Goal: Information Seeking & Learning: Learn about a topic

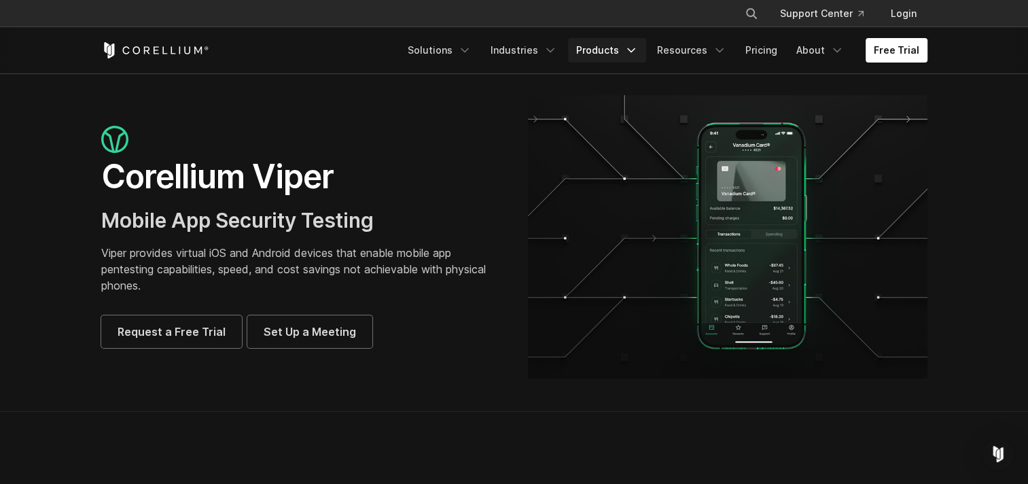
click at [614, 46] on link "Products" at bounding box center [607, 50] width 78 height 24
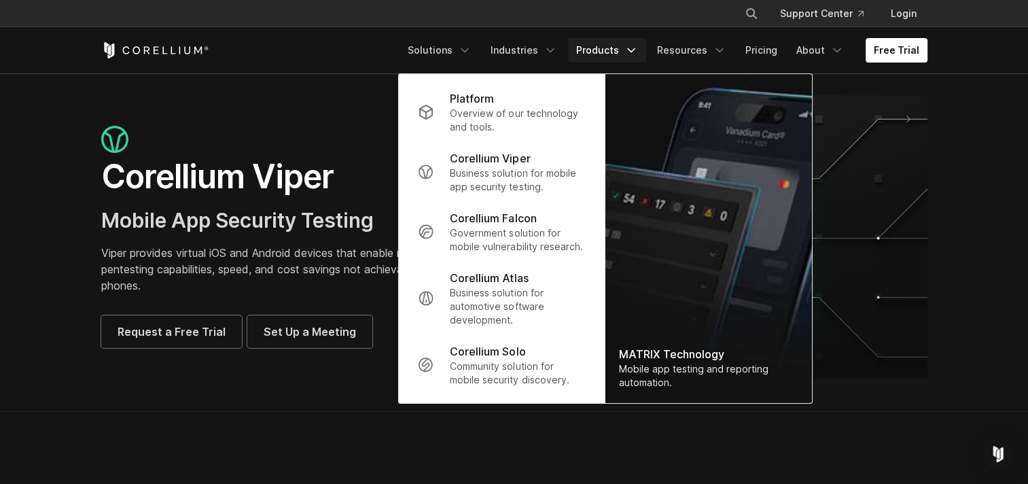
click at [242, 186] on h1 "Corellium Viper" at bounding box center [301, 176] width 400 height 41
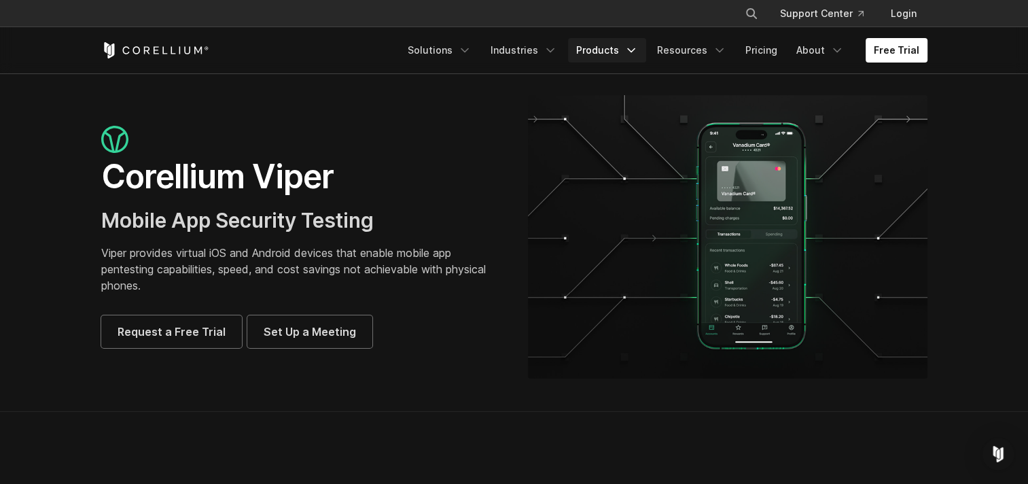
click at [615, 54] on link "Products" at bounding box center [607, 50] width 78 height 24
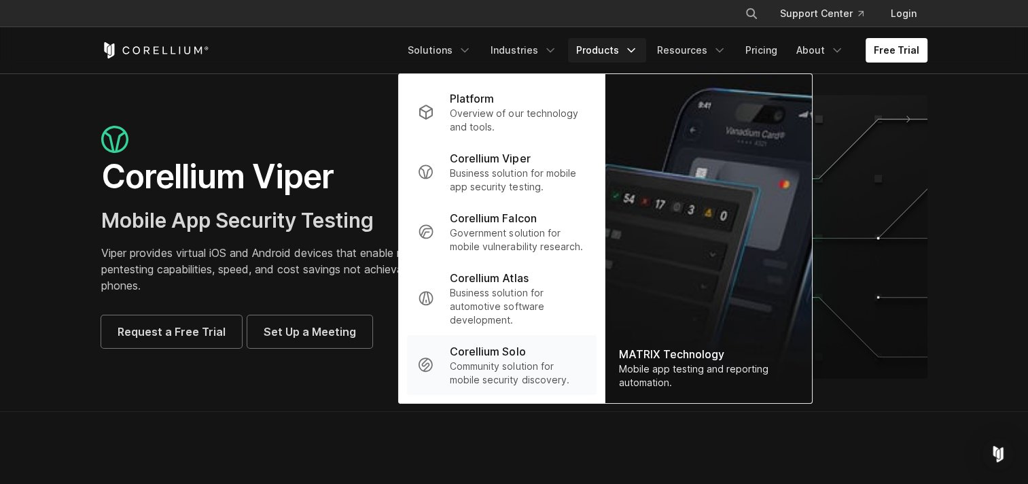
click at [529, 368] on p "Community solution for mobile security discovery." at bounding box center [517, 373] width 135 height 27
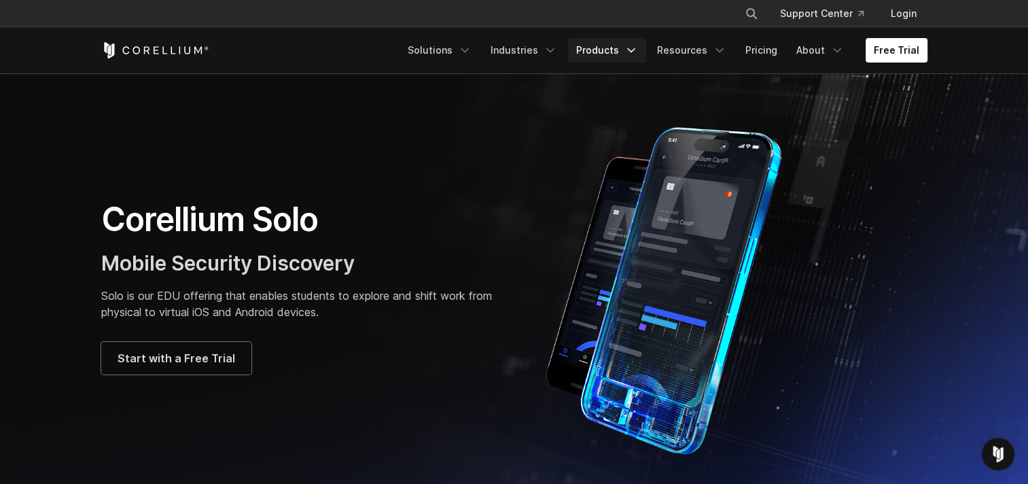
click at [634, 53] on icon "Navigation Menu" at bounding box center [632, 50] width 14 height 14
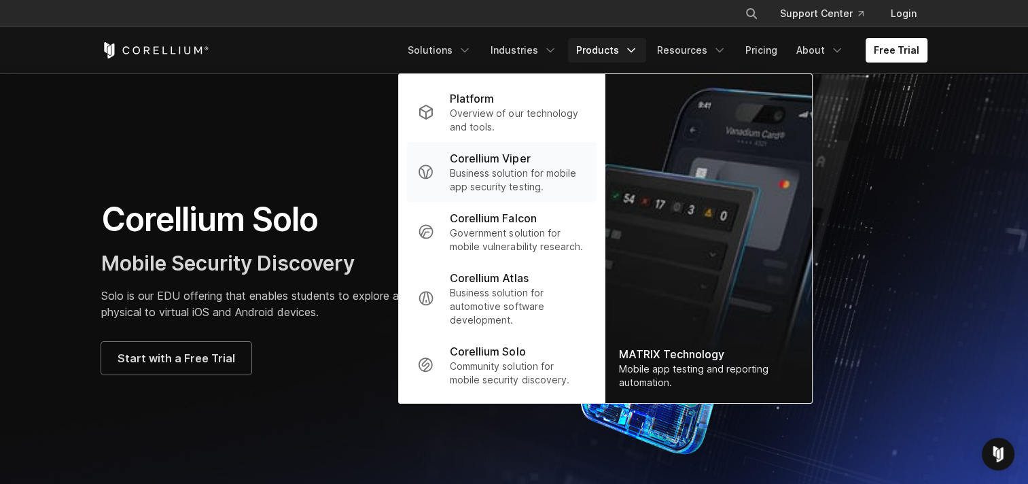
click at [544, 168] on p "Business solution for mobile app security testing." at bounding box center [517, 180] width 135 height 27
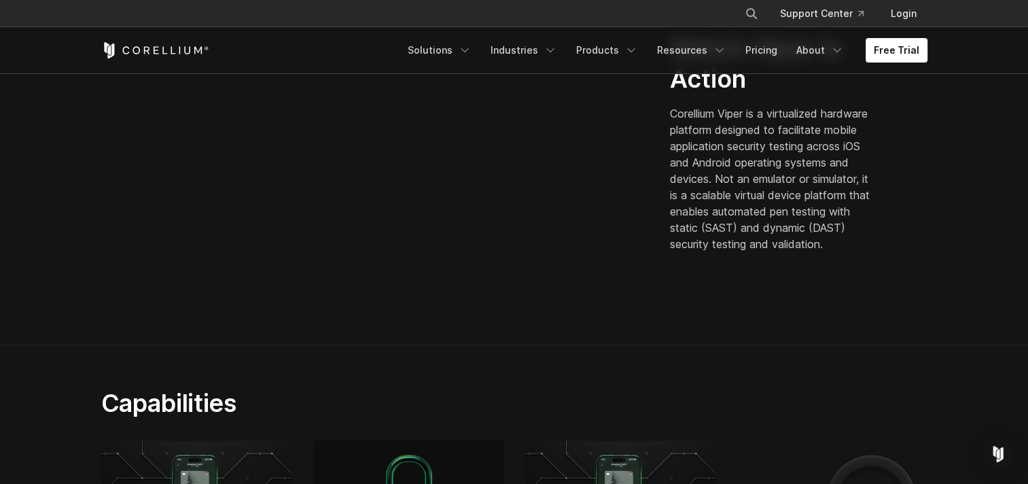
scroll to position [465, 0]
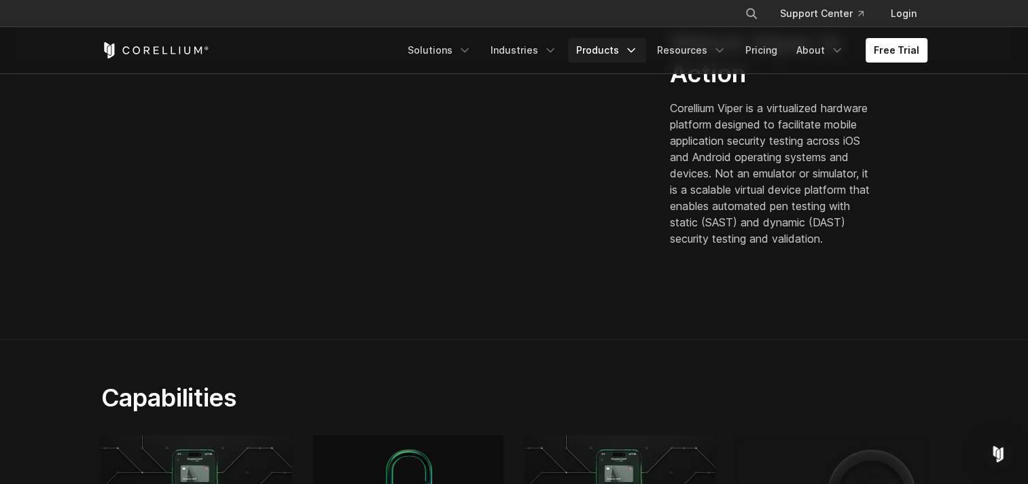
click at [635, 49] on polyline "Navigation Menu" at bounding box center [631, 50] width 7 height 3
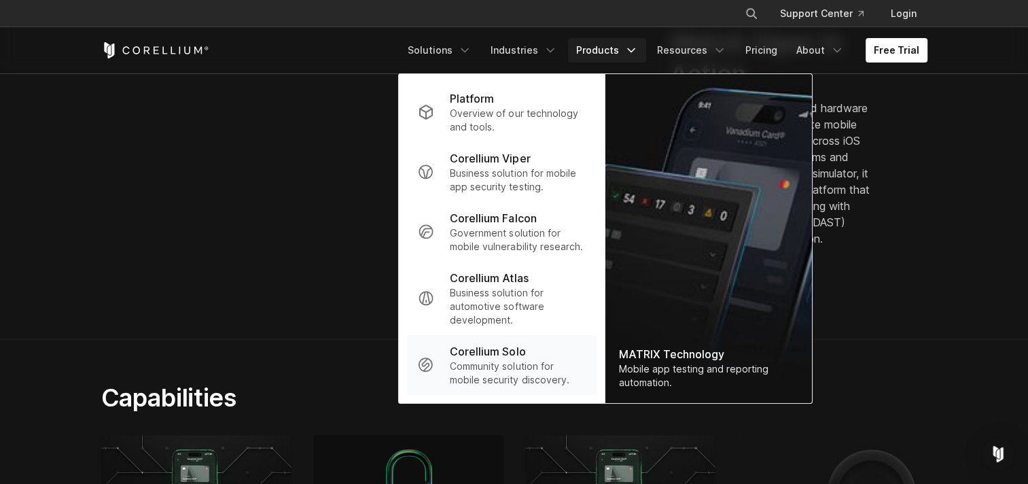
click at [542, 374] on p "Community solution for mobile security discovery." at bounding box center [517, 373] width 135 height 27
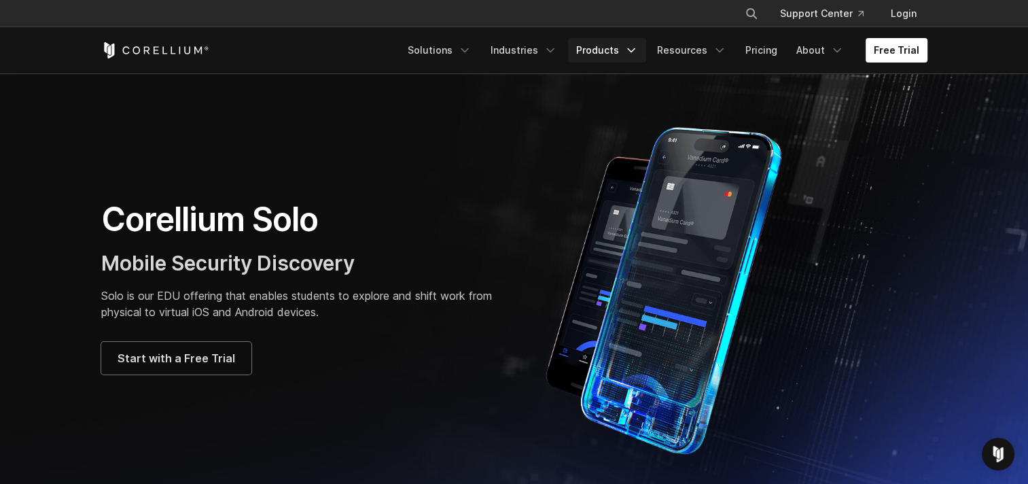
click at [623, 48] on link "Products" at bounding box center [607, 50] width 78 height 24
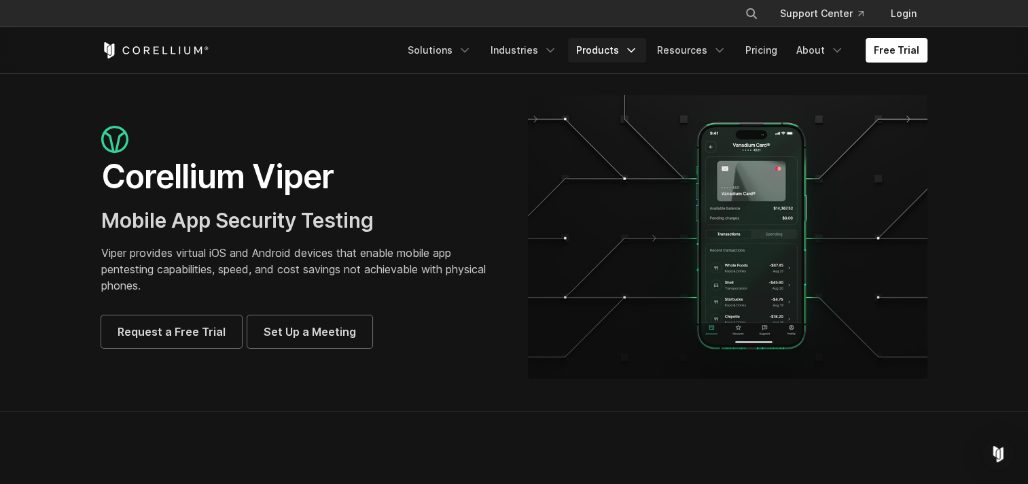
click at [630, 53] on link "Products" at bounding box center [607, 50] width 78 height 24
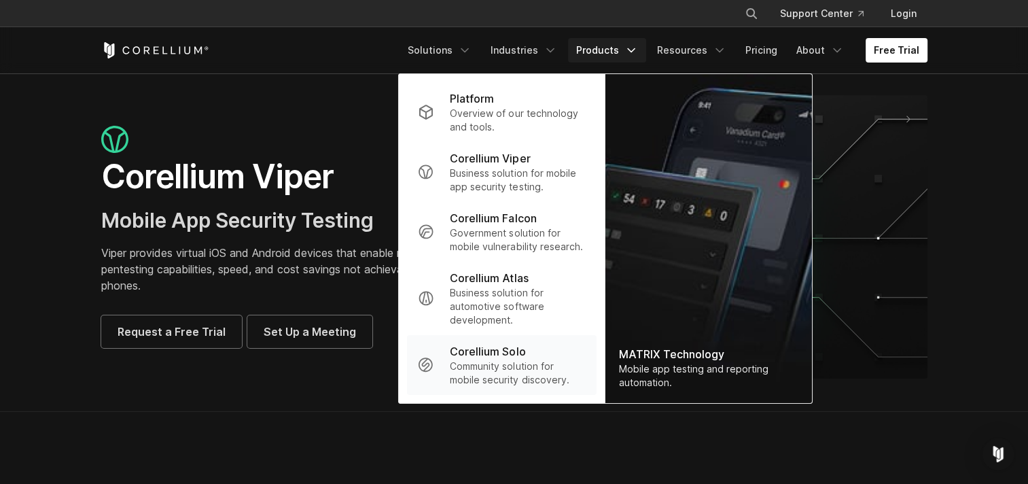
click at [506, 381] on p "Community solution for mobile security discovery." at bounding box center [517, 373] width 135 height 27
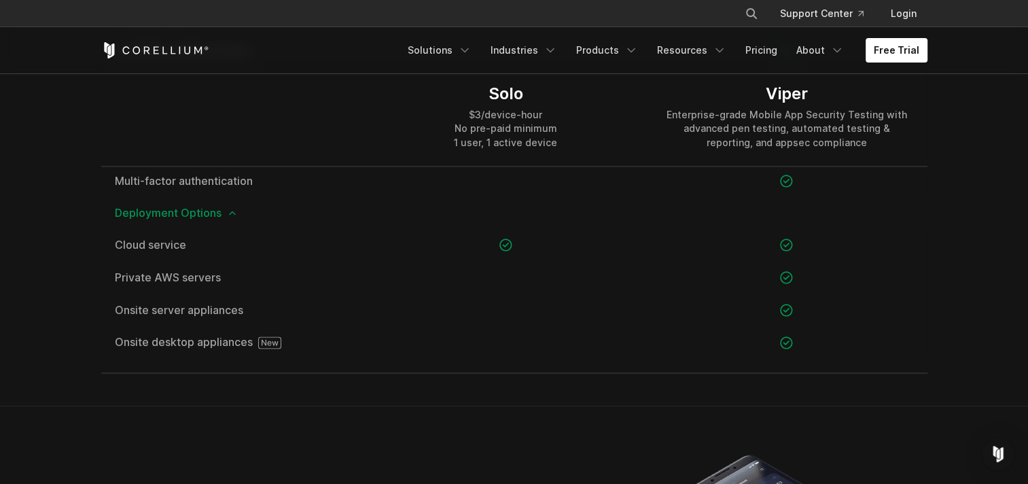
scroll to position [1983, 0]
click at [231, 213] on icon at bounding box center [232, 211] width 11 height 11
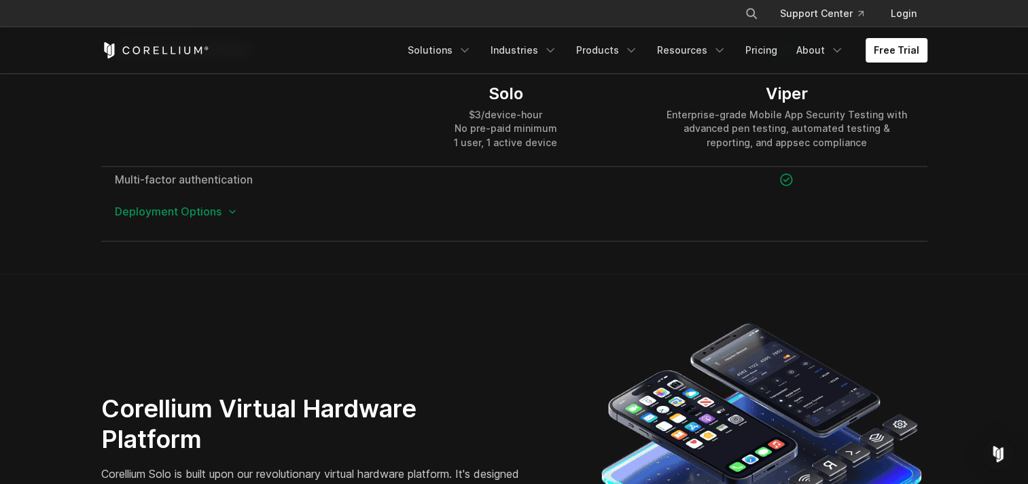
click at [231, 213] on icon at bounding box center [232, 211] width 11 height 11
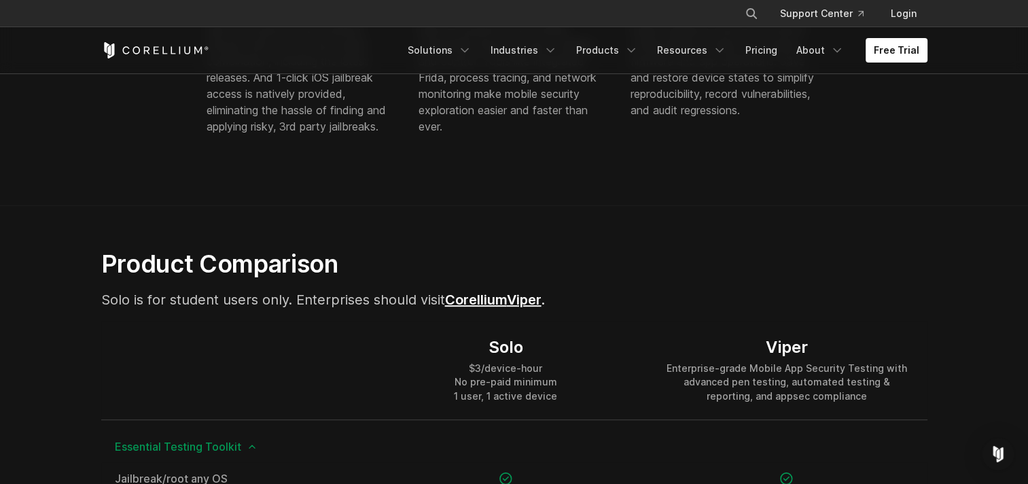
scroll to position [774, 0]
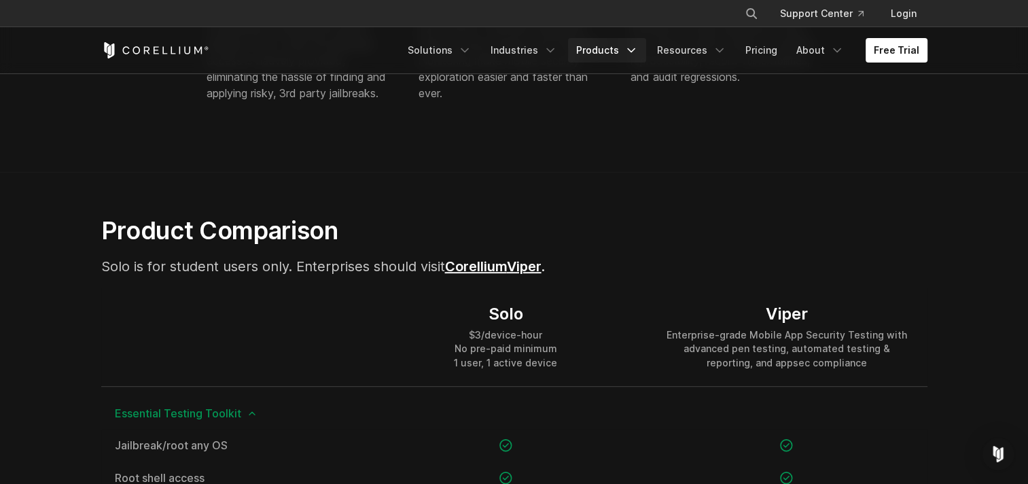
click at [638, 48] on icon "Navigation Menu" at bounding box center [632, 50] width 14 height 14
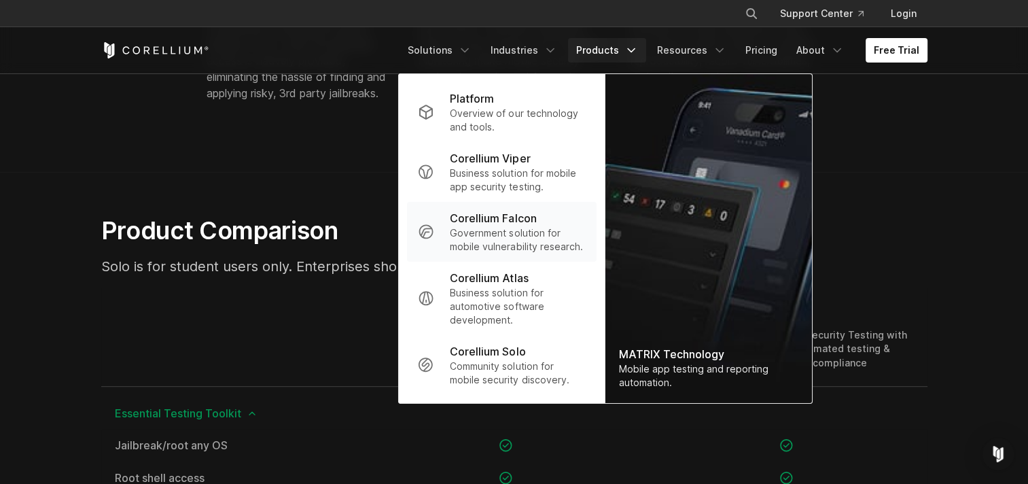
click at [530, 239] on p "Government solution for mobile vulnerability research." at bounding box center [517, 239] width 135 height 27
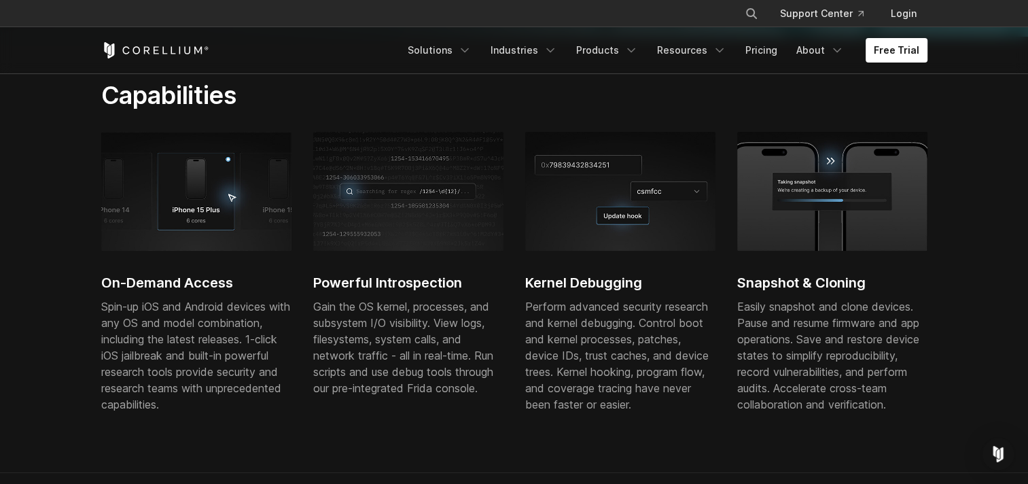
scroll to position [443, 0]
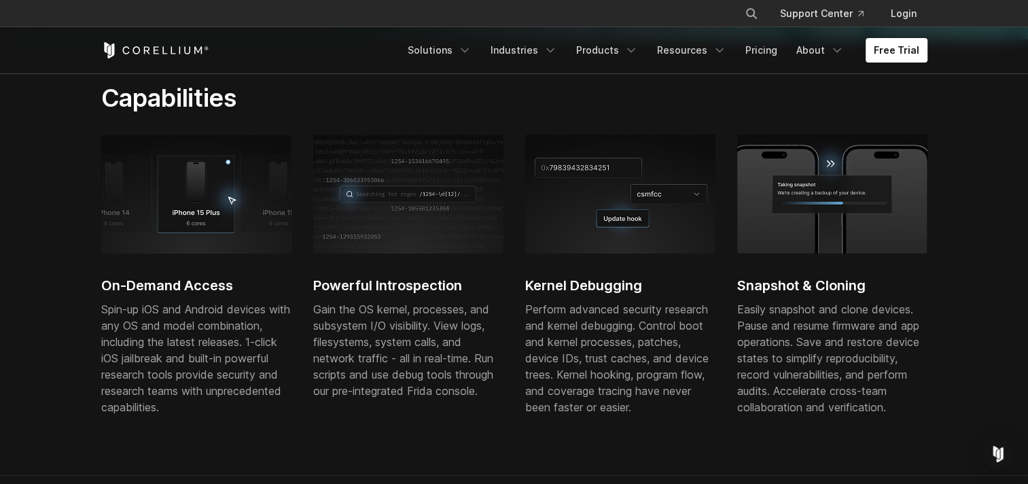
click at [570, 273] on div "Kernel Debugging Perform advanced security research and kernel debugging. Contr…" at bounding box center [620, 283] width 190 height 296
click at [620, 52] on link "Products" at bounding box center [607, 50] width 78 height 24
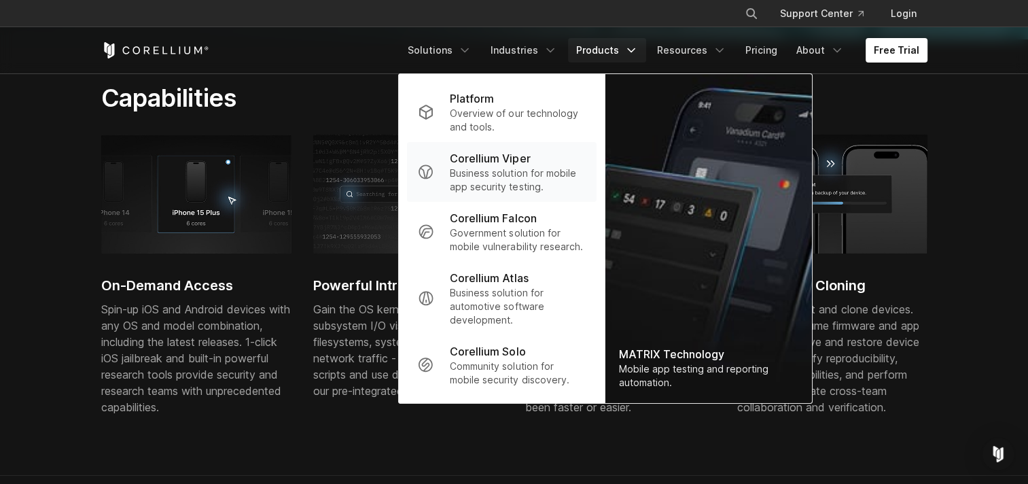
click at [529, 169] on p "Business solution for mobile app security testing." at bounding box center [517, 180] width 135 height 27
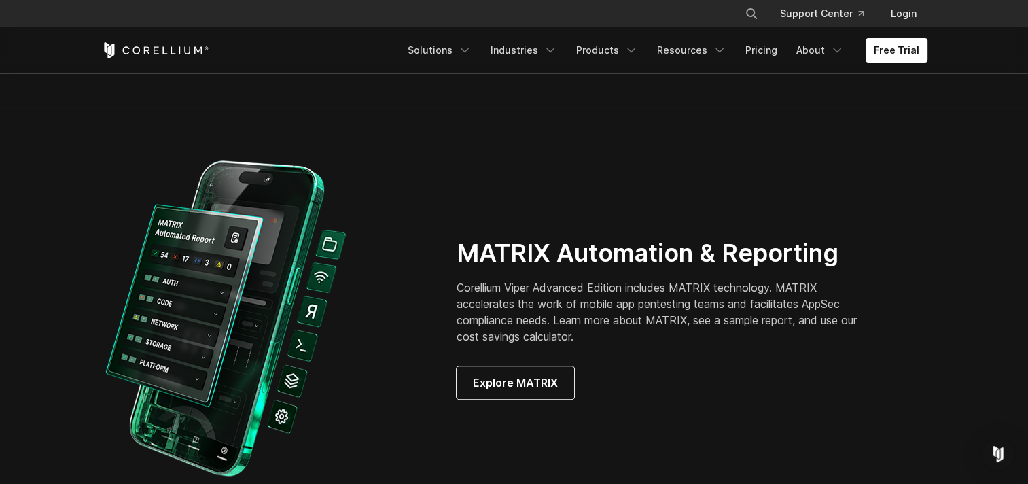
scroll to position [1197, 0]
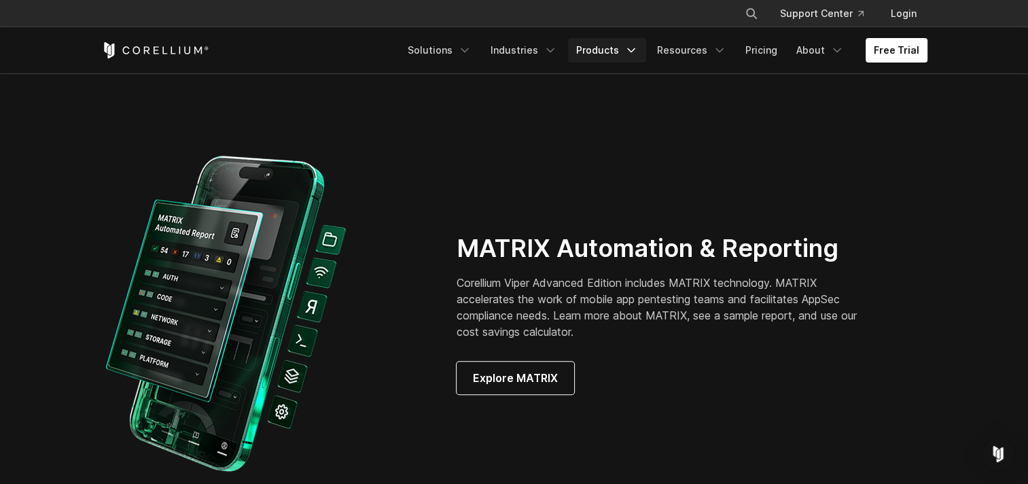
click at [631, 45] on icon "Navigation Menu" at bounding box center [632, 50] width 14 height 14
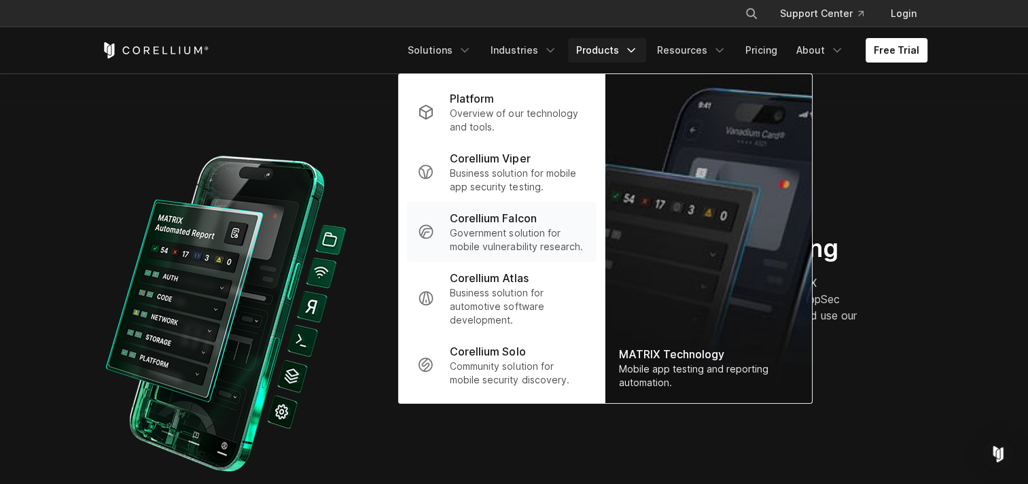
click at [535, 249] on p "Government solution for mobile vulnerability research." at bounding box center [517, 239] width 135 height 27
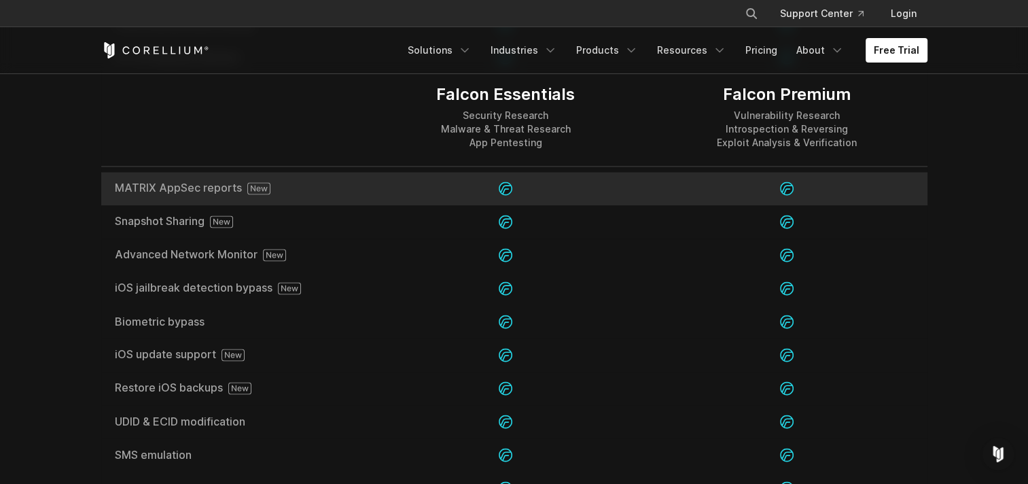
scroll to position [2022, 0]
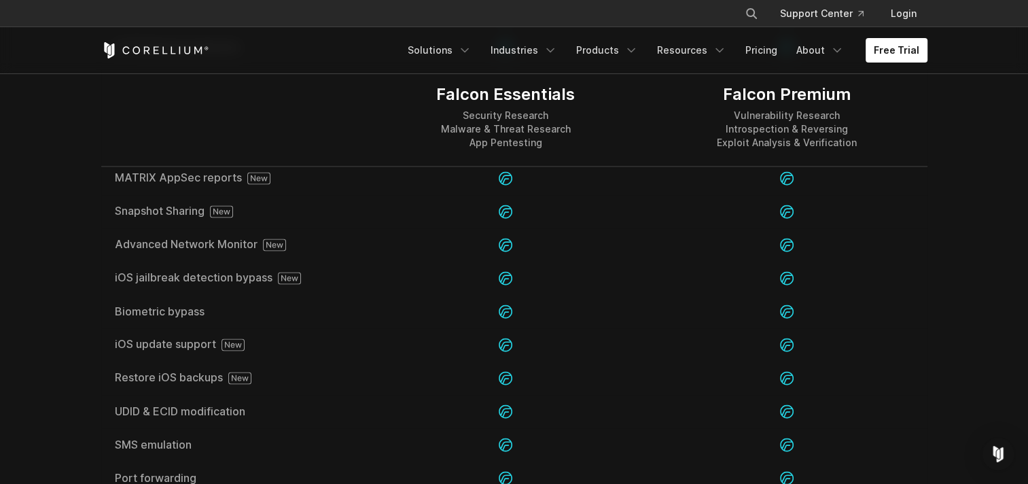
click at [547, 93] on div "Falcon Essentials" at bounding box center [505, 94] width 139 height 20
drag, startPoint x: 547, startPoint y: 93, endPoint x: 546, endPoint y: 147, distance: 53.7
click at [546, 147] on div "Security Research Malware & Threat Research App Pentesting" at bounding box center [505, 129] width 139 height 41
click at [690, 50] on link "Resources" at bounding box center [692, 50] width 86 height 24
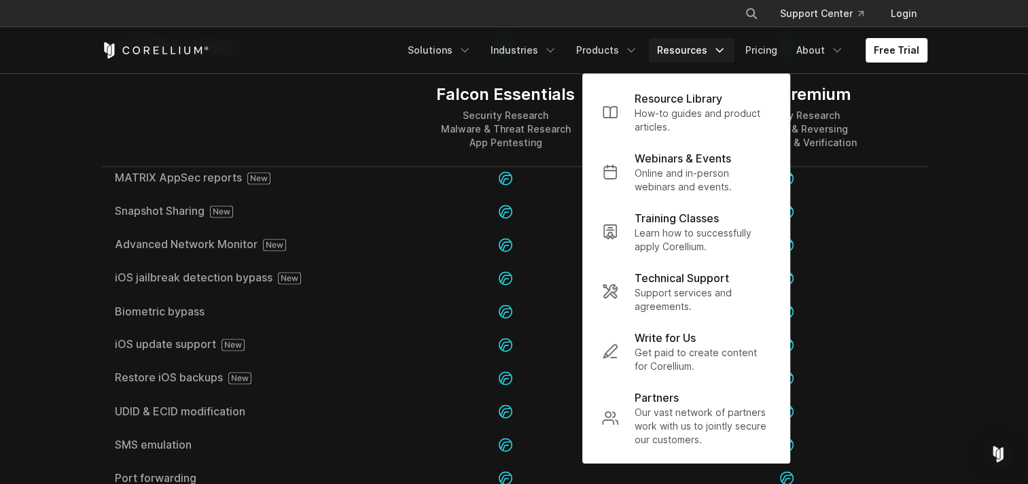
click at [690, 50] on link "Resources" at bounding box center [692, 50] width 86 height 24
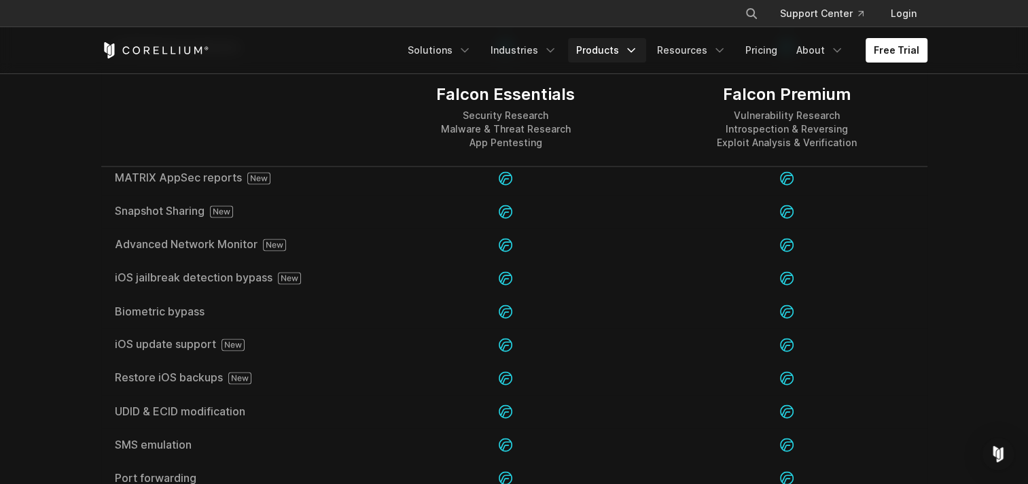
click at [638, 46] on icon "Navigation Menu" at bounding box center [632, 50] width 14 height 14
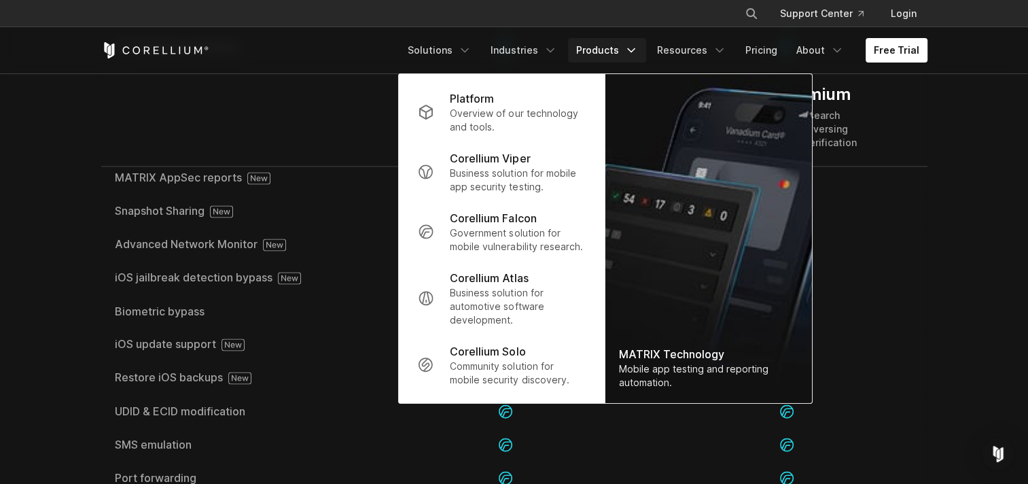
click at [224, 147] on div at bounding box center [233, 117] width 264 height 98
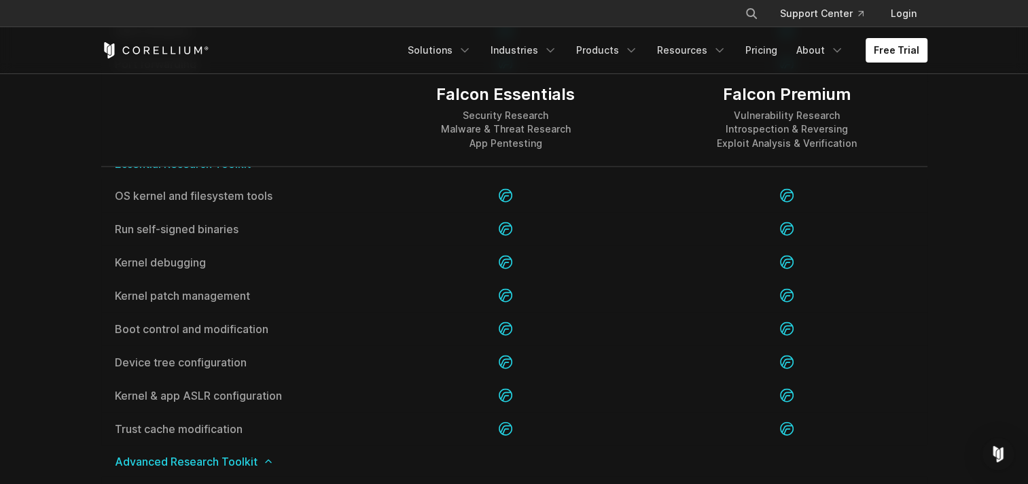
scroll to position [2292, 0]
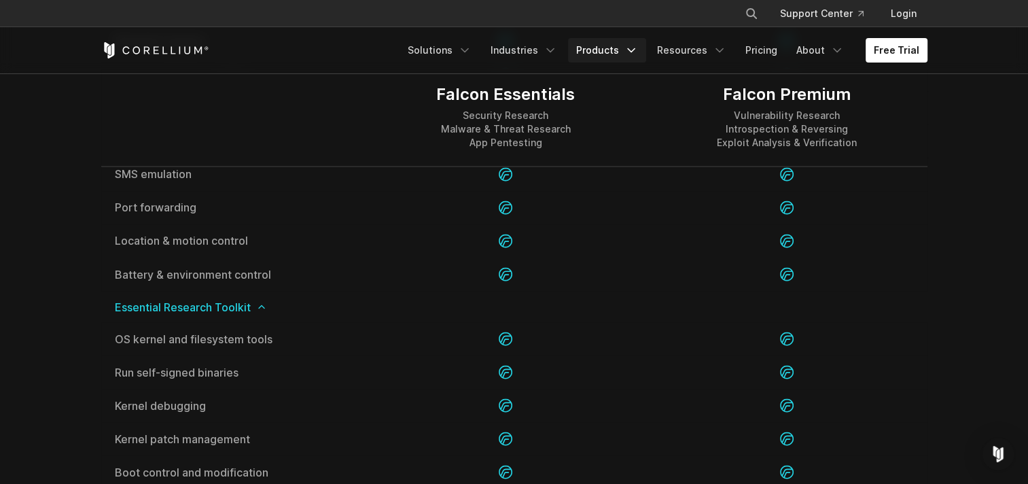
click at [638, 46] on icon "Navigation Menu" at bounding box center [632, 50] width 14 height 14
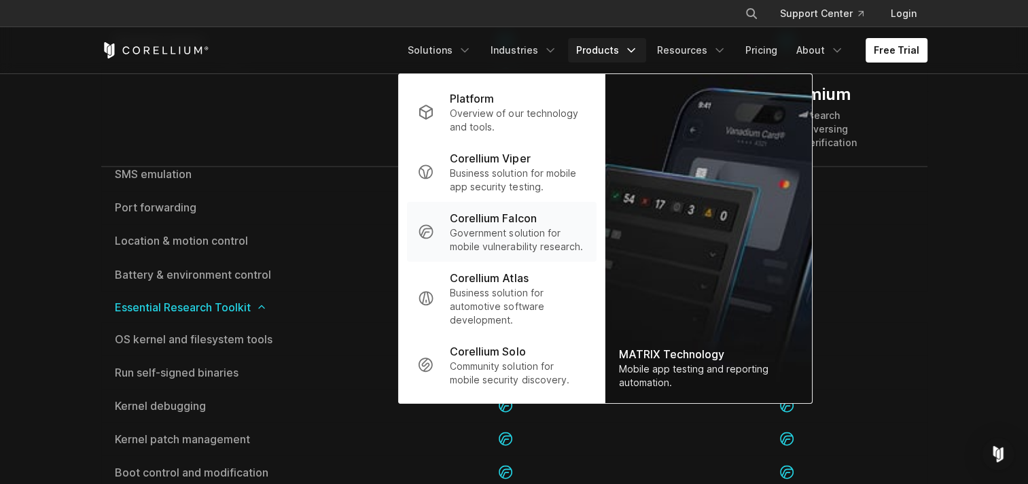
click at [516, 230] on p "Government solution for mobile vulnerability research." at bounding box center [517, 239] width 135 height 27
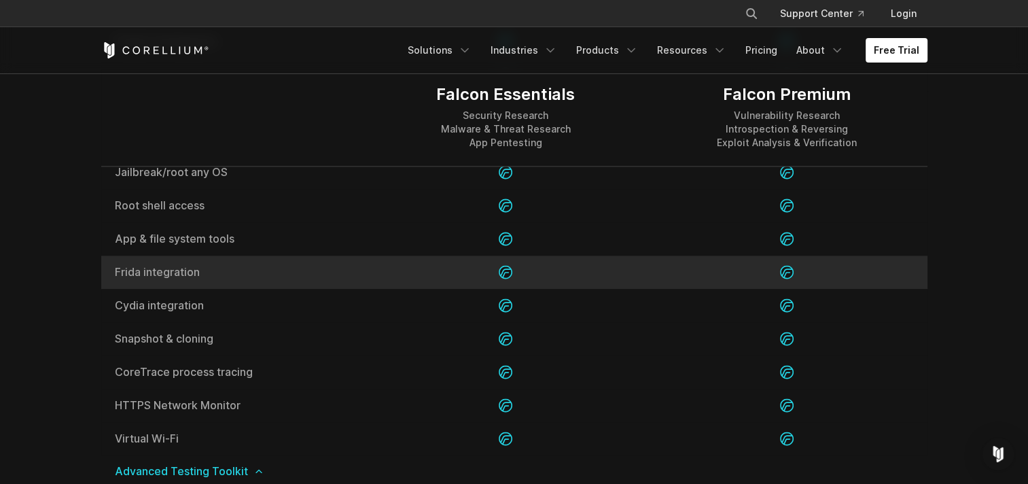
scroll to position [1664, 0]
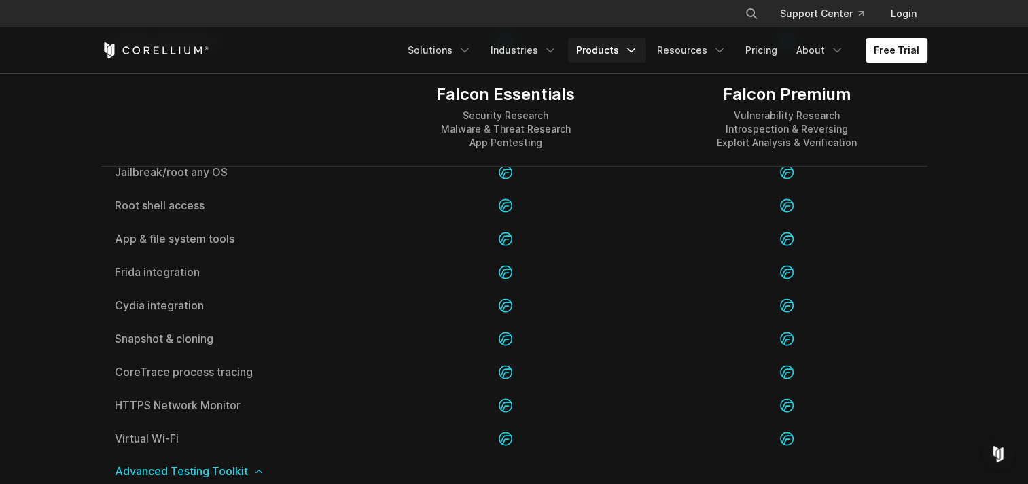
click at [637, 50] on icon "Navigation Menu" at bounding box center [632, 50] width 14 height 14
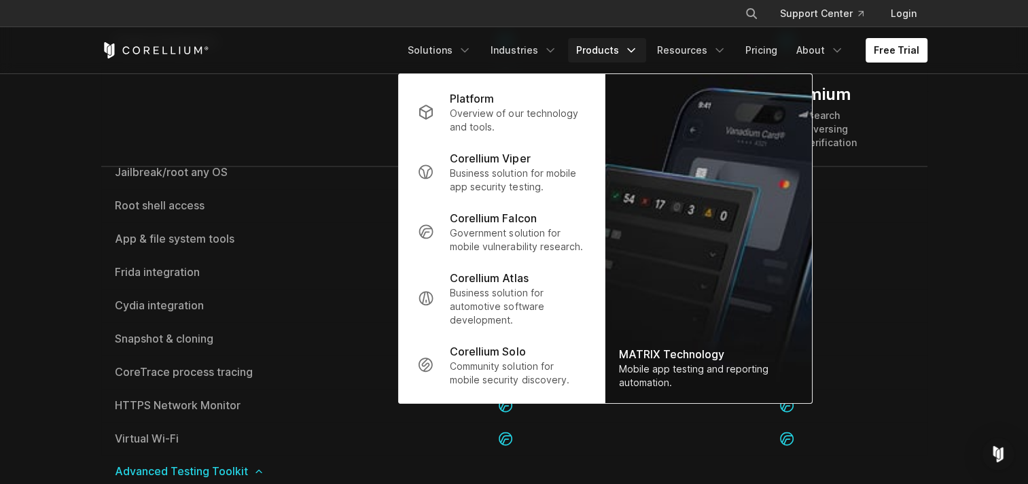
click at [887, 126] on div "Falcon Premium Vulnerability Research Introspection & Reversing Exploit Analysi…" at bounding box center [786, 117] width 281 height 98
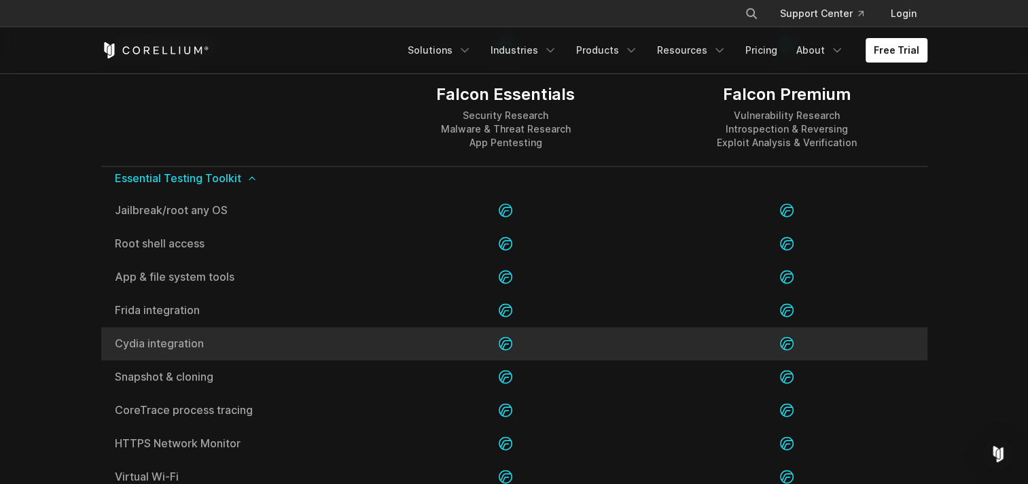
scroll to position [1623, 0]
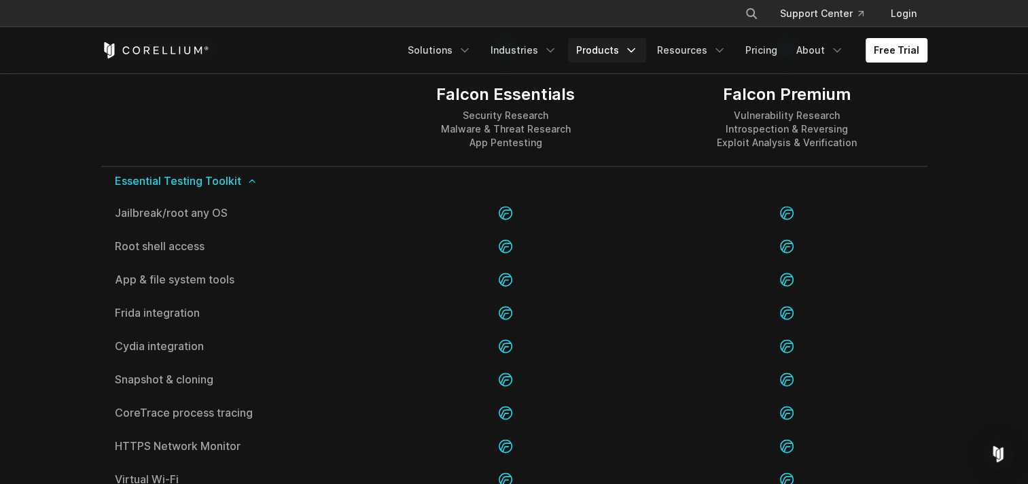
click at [628, 46] on link "Products" at bounding box center [607, 50] width 78 height 24
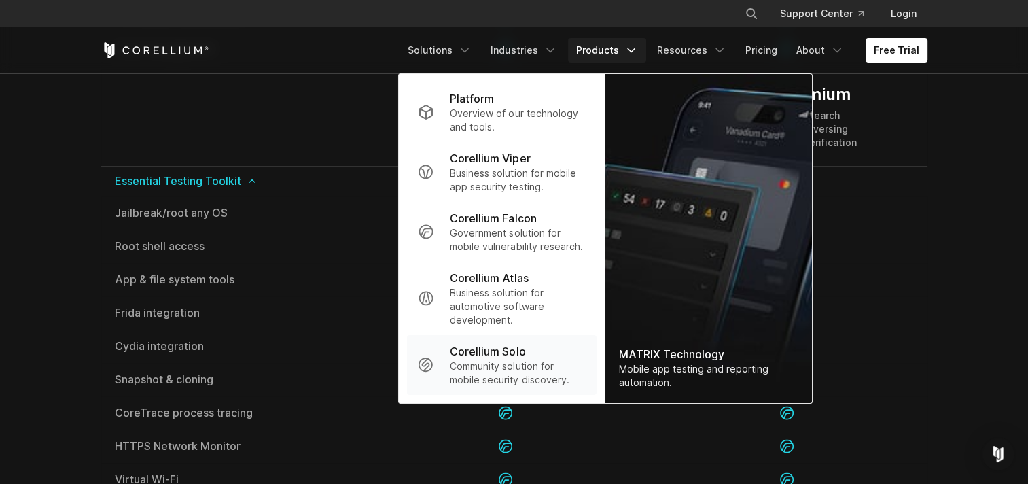
click at [512, 357] on p "Corellium Solo" at bounding box center [487, 351] width 75 height 16
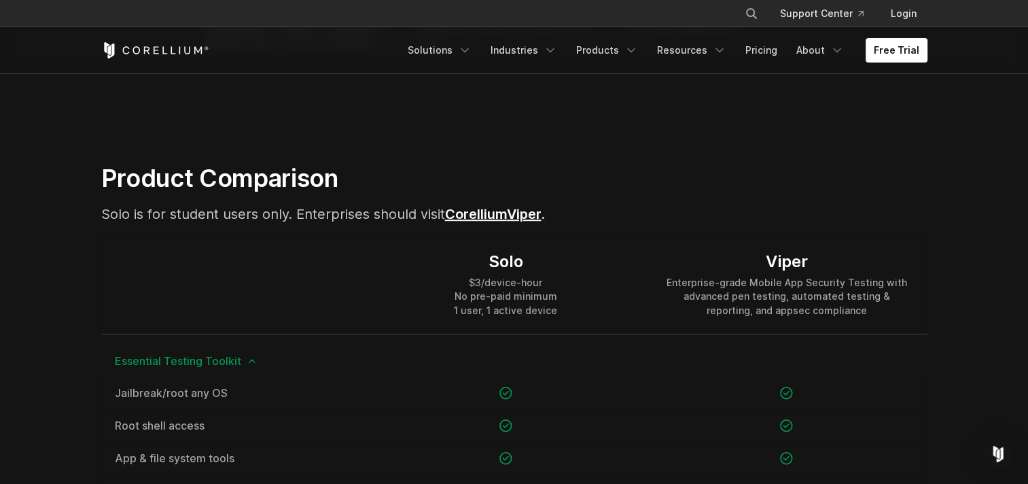
scroll to position [824, 0]
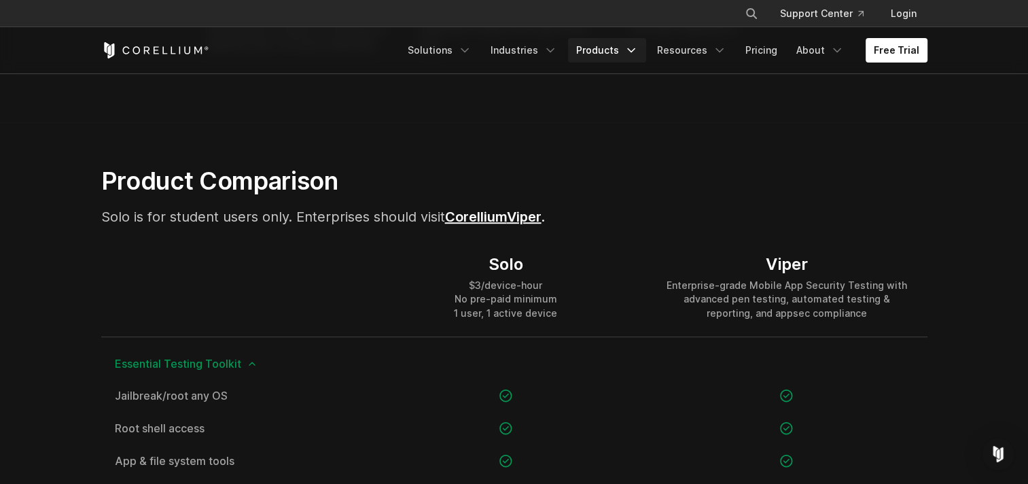
click at [625, 43] on link "Products" at bounding box center [607, 50] width 78 height 24
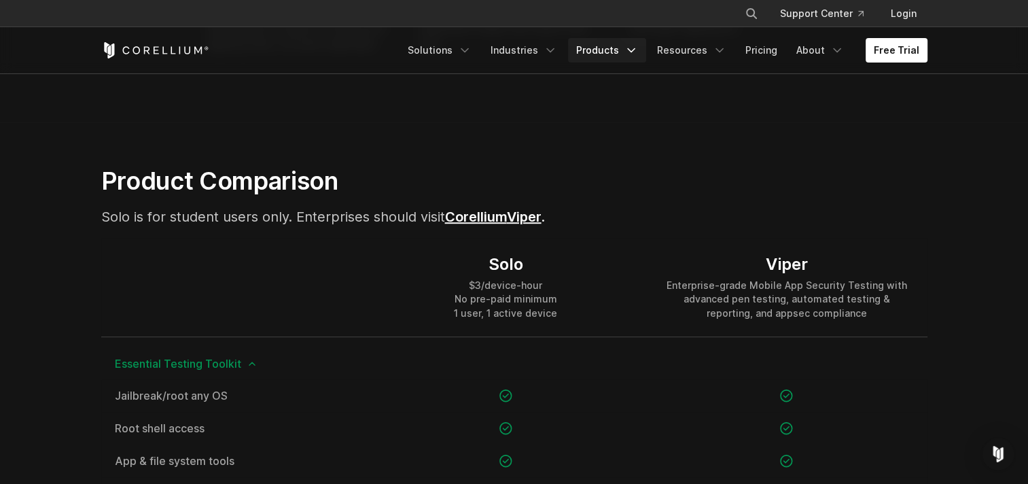
click at [602, 48] on link "Products" at bounding box center [607, 50] width 78 height 24
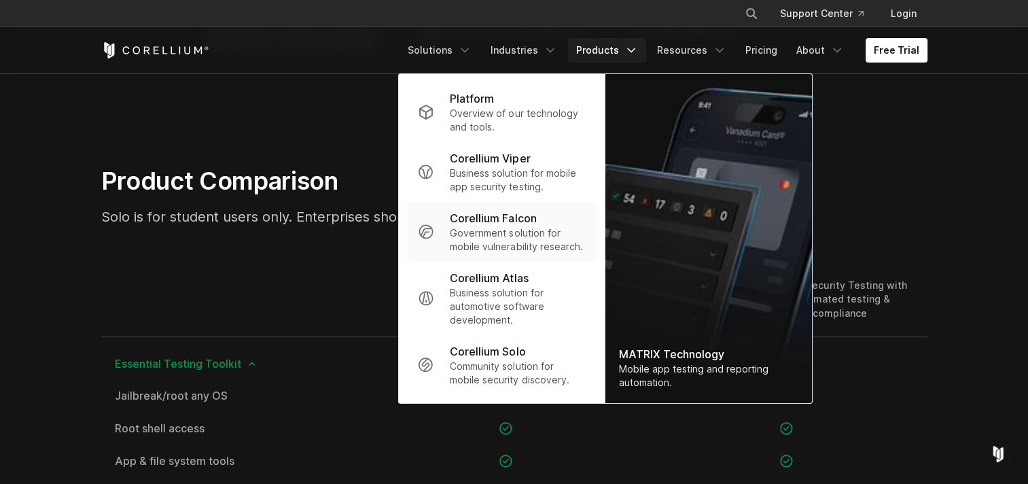
click at [534, 245] on p "Government solution for mobile vulnerability research." at bounding box center [517, 239] width 135 height 27
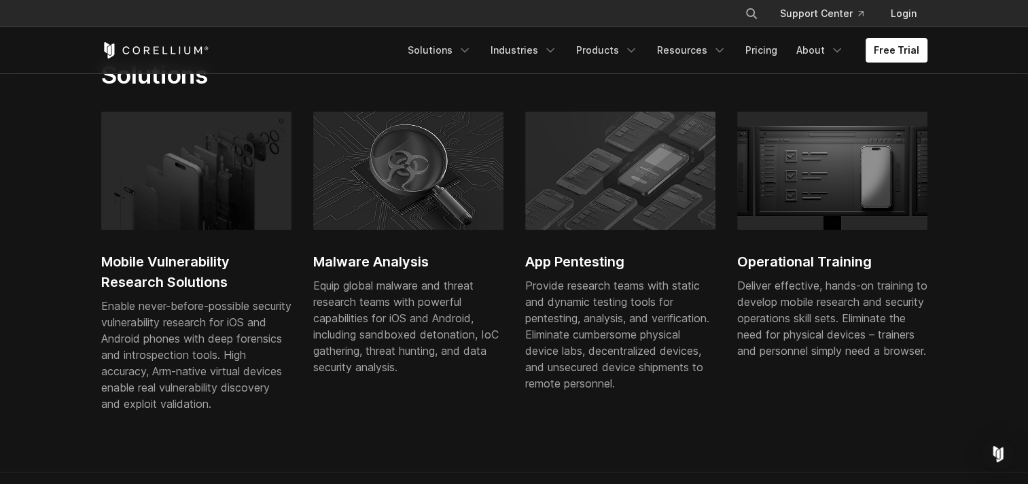
scroll to position [930, 0]
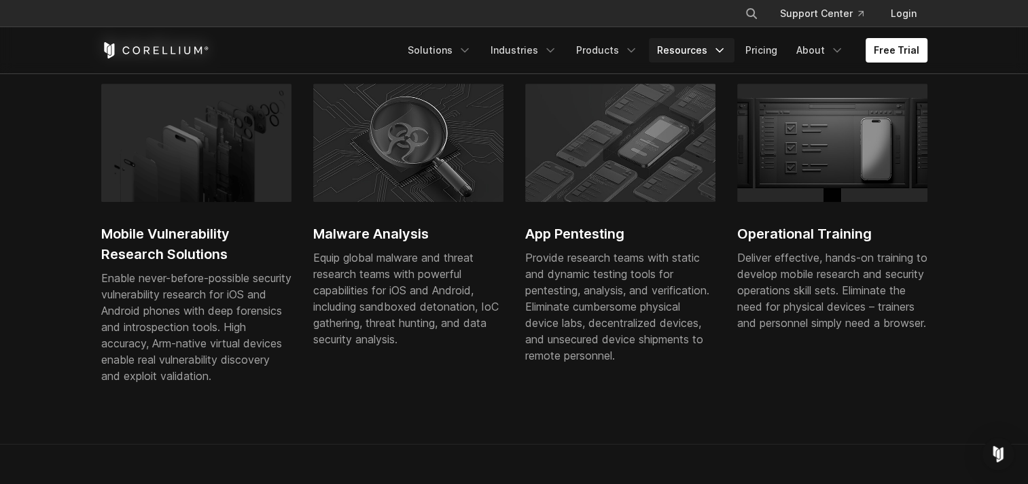
click at [705, 58] on link "Resources" at bounding box center [692, 50] width 86 height 24
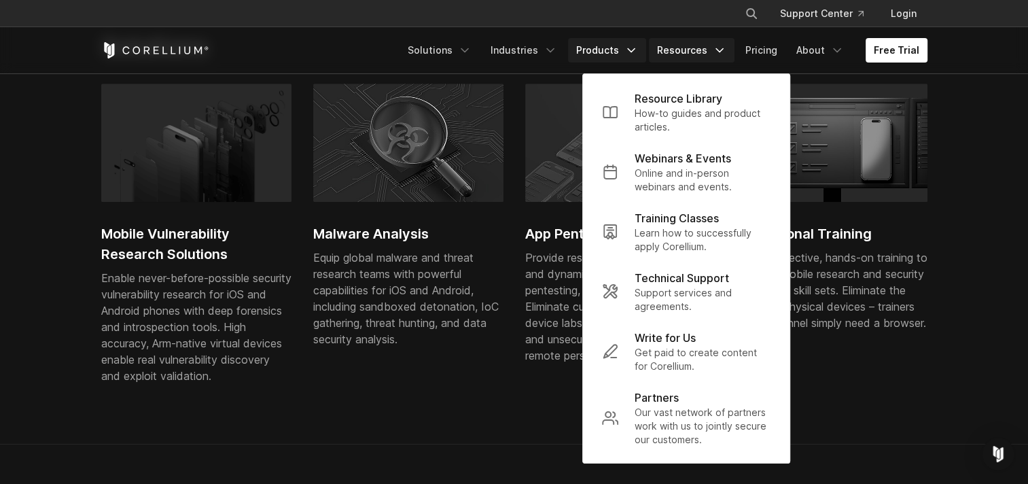
click at [616, 49] on link "Products" at bounding box center [607, 50] width 78 height 24
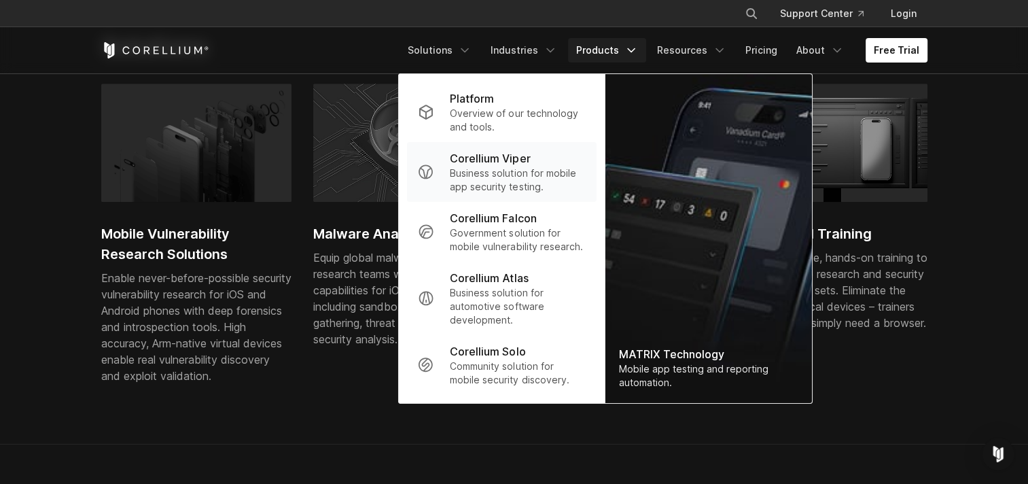
click at [527, 162] on p "Corellium Viper" at bounding box center [490, 158] width 80 height 16
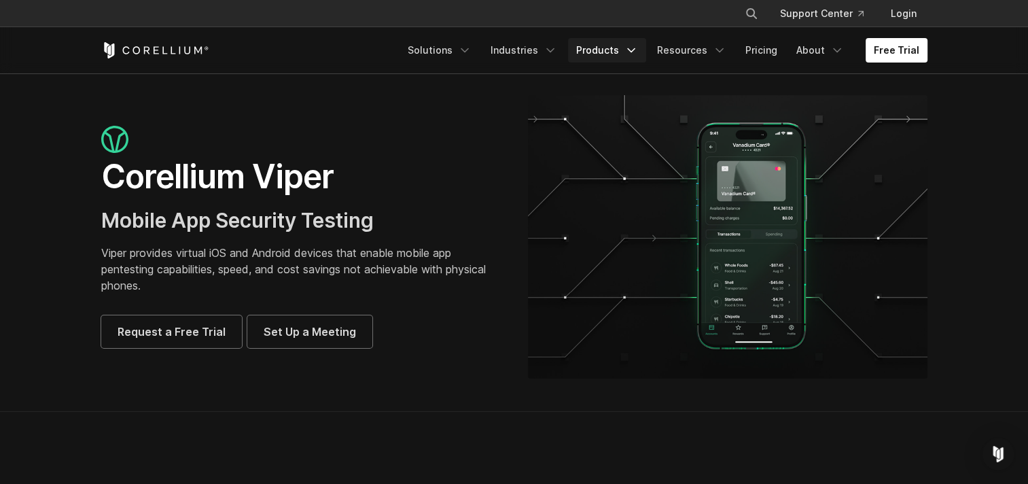
click at [623, 56] on link "Products" at bounding box center [607, 50] width 78 height 24
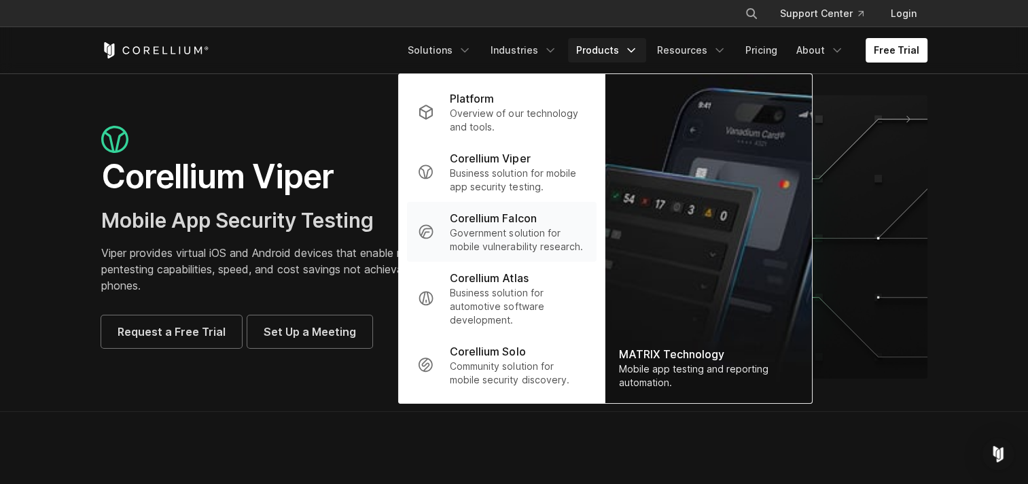
click at [529, 247] on p "Government solution for mobile vulnerability research." at bounding box center [517, 239] width 135 height 27
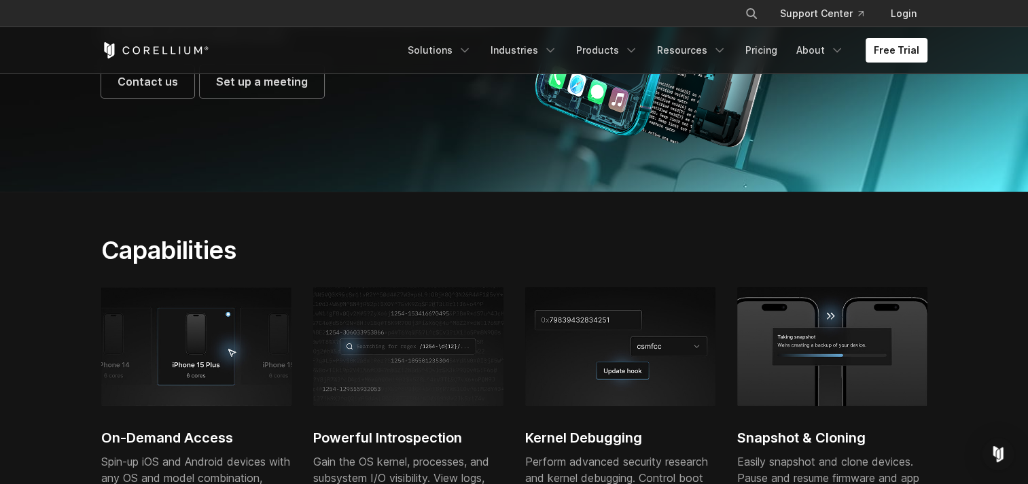
scroll to position [313, 0]
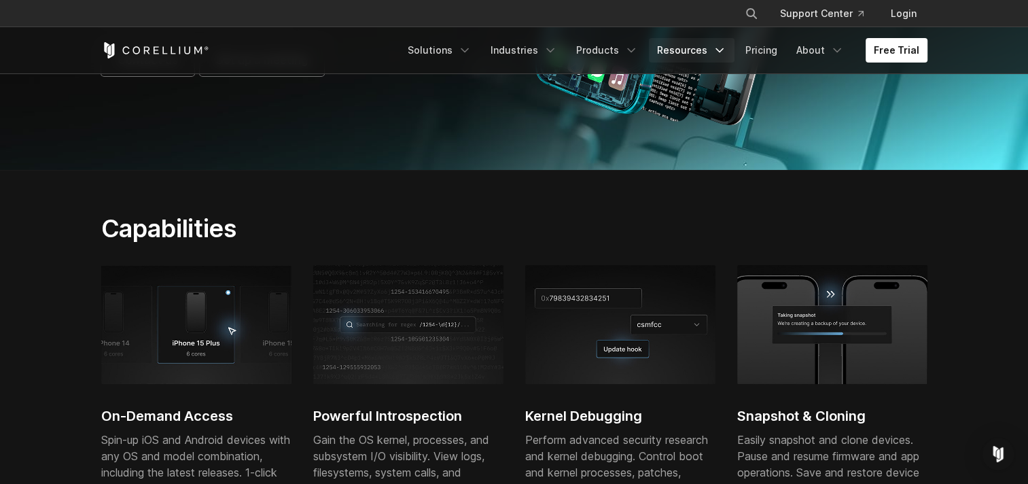
click at [685, 51] on link "Resources" at bounding box center [692, 50] width 86 height 24
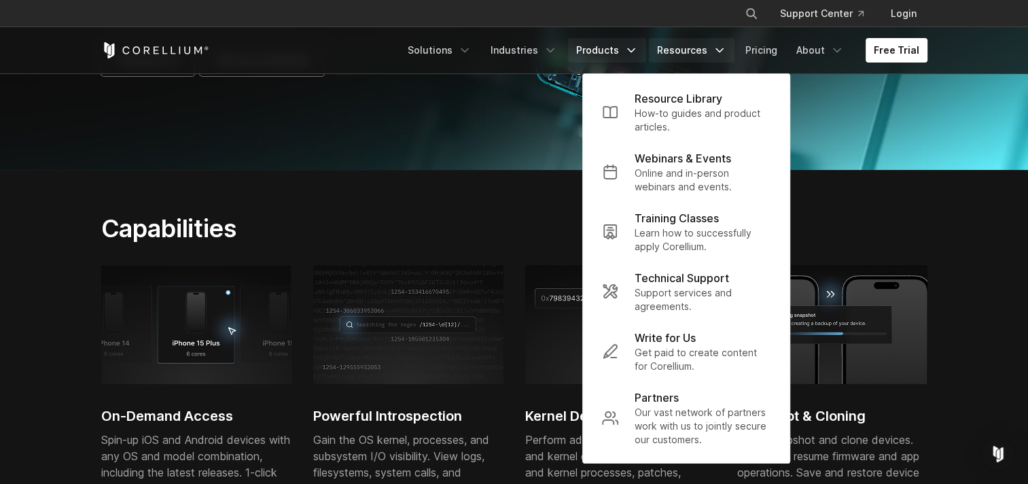
click at [618, 46] on link "Products" at bounding box center [607, 50] width 78 height 24
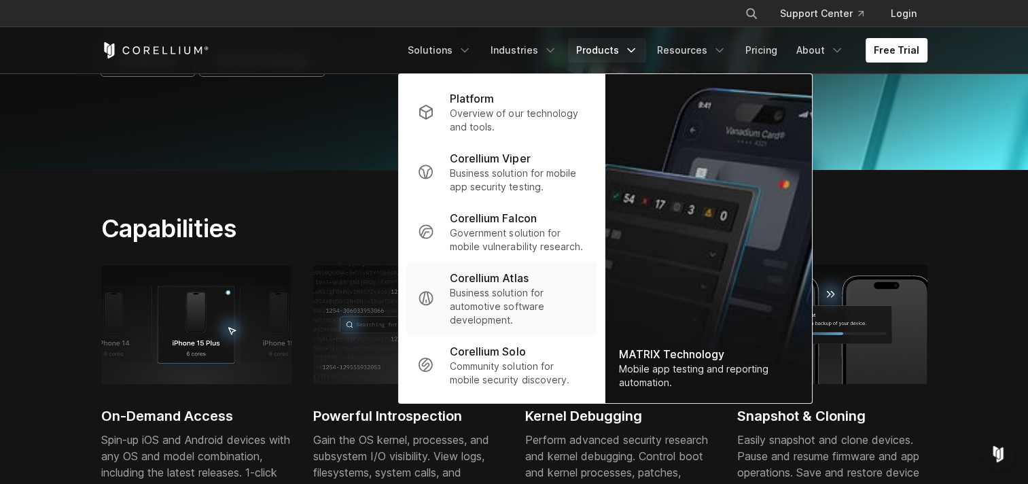
click at [527, 309] on p "Business solution for automotive software development." at bounding box center [517, 306] width 135 height 41
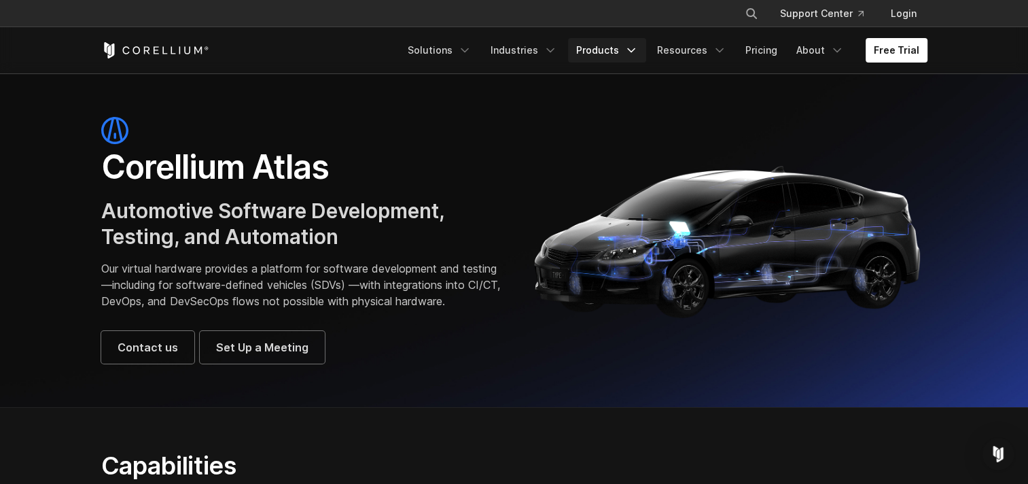
click at [626, 50] on link "Products" at bounding box center [607, 50] width 78 height 24
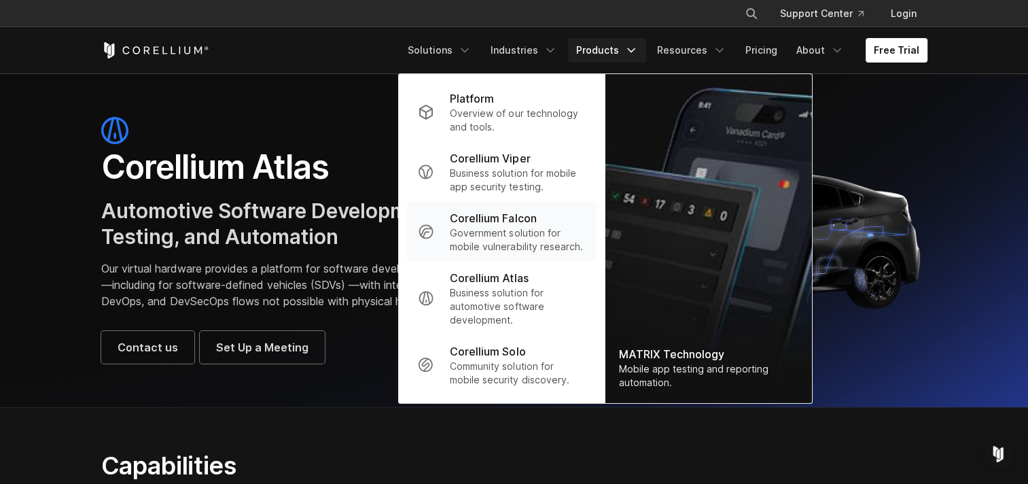
click at [530, 233] on p "Government solution for mobile vulnerability research." at bounding box center [517, 239] width 135 height 27
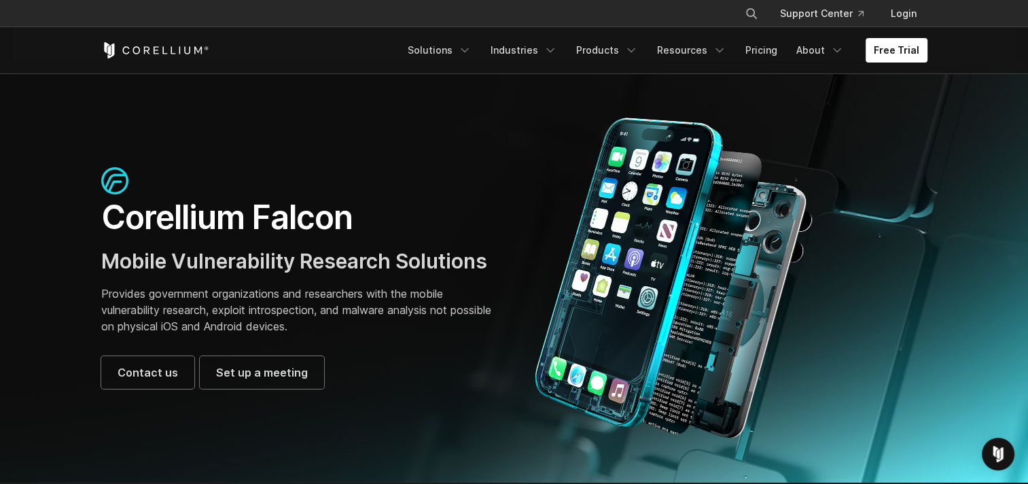
click at [327, 291] on p "Provides government organizations and researchers with the mobile vulnerability…" at bounding box center [301, 309] width 400 height 49
drag, startPoint x: 327, startPoint y: 291, endPoint x: 410, endPoint y: 329, distance: 91.2
click at [410, 329] on p "Provides government organizations and researchers with the mobile vulnerability…" at bounding box center [301, 309] width 400 height 49
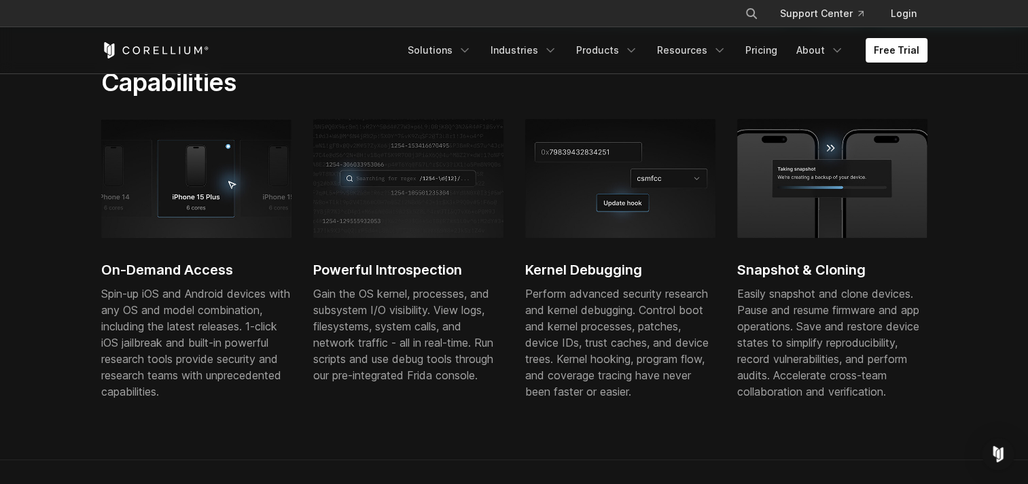
scroll to position [459, 0]
click at [609, 54] on link "Products" at bounding box center [607, 50] width 78 height 24
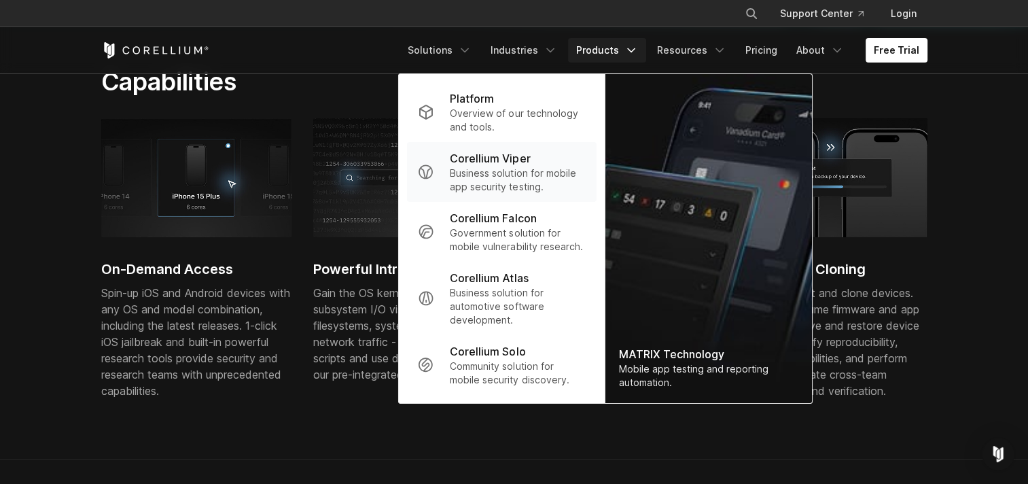
click at [512, 156] on p "Corellium Viper" at bounding box center [490, 158] width 80 height 16
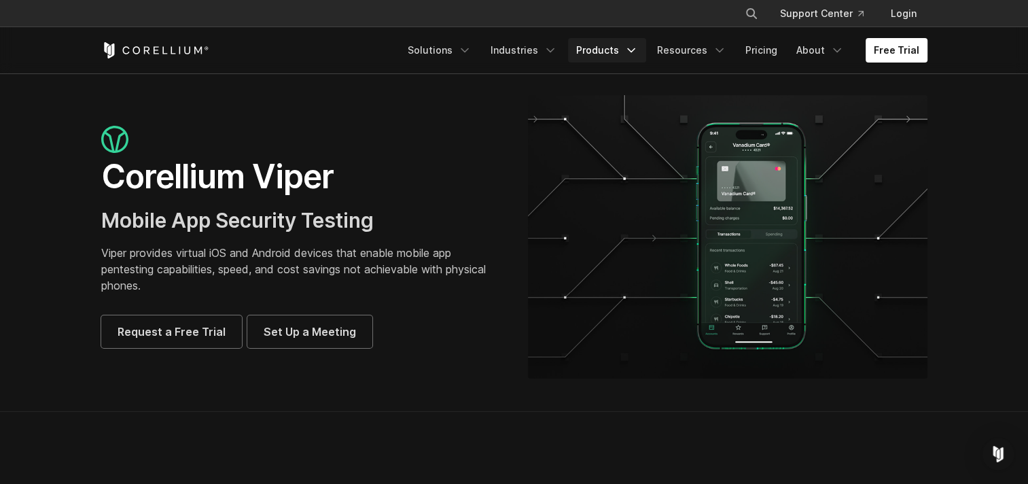
click at [631, 50] on icon "Navigation Menu" at bounding box center [632, 50] width 14 height 14
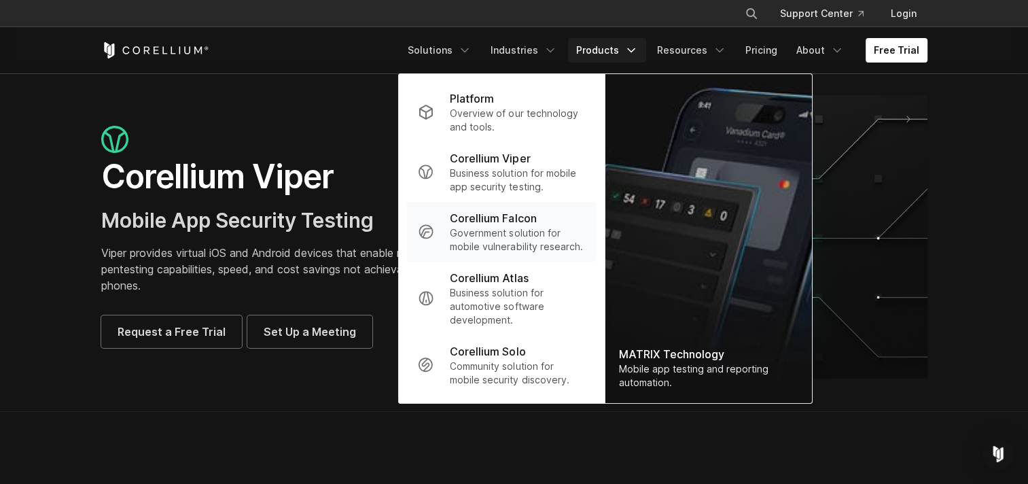
click at [522, 233] on p "Government solution for mobile vulnerability research." at bounding box center [517, 239] width 135 height 27
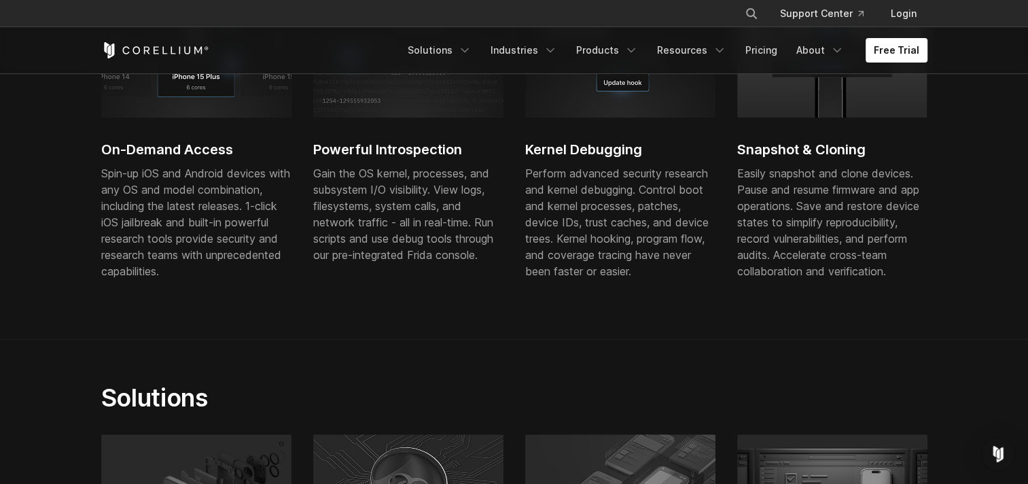
scroll to position [449, 0]
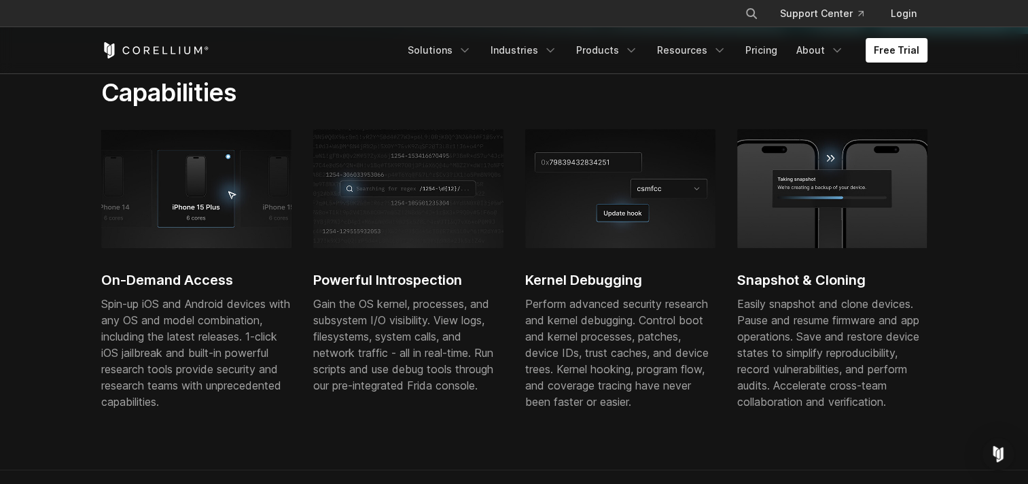
click at [266, 335] on div "Spin-up iOS and Android devices with any OS and model combination, including th…" at bounding box center [196, 353] width 190 height 114
click at [348, 407] on div "Powerful Introspection Gain the OS kernel, processes, and subsystem I/O visibil…" at bounding box center [408, 269] width 190 height 280
drag, startPoint x: 348, startPoint y: 407, endPoint x: 403, endPoint y: 345, distance: 83.3
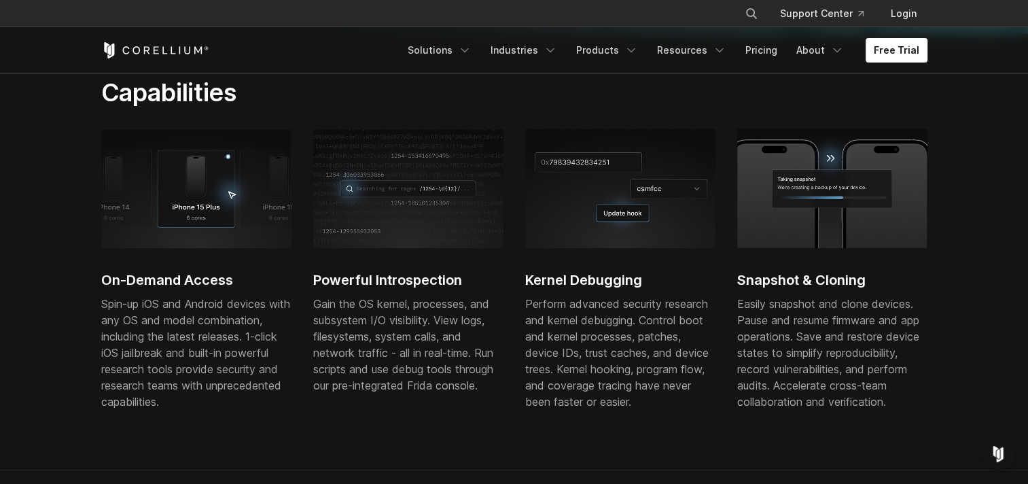
click at [403, 345] on div "Powerful Introspection Gain the OS kernel, processes, and subsystem I/O visibil…" at bounding box center [408, 269] width 190 height 280
click at [403, 345] on div "Gain the OS kernel, processes, and subsystem I/O visibility. View logs, filesys…" at bounding box center [408, 345] width 190 height 98
click at [424, 416] on div "On-Demand Access Spin-up iOS and Android devices with any OS and model combinat…" at bounding box center [525, 277] width 848 height 296
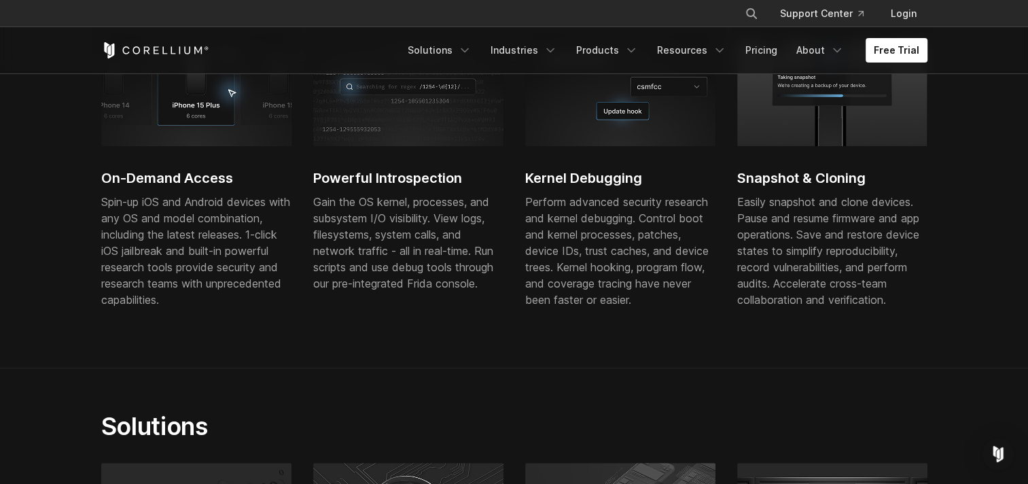
scroll to position [483, 0]
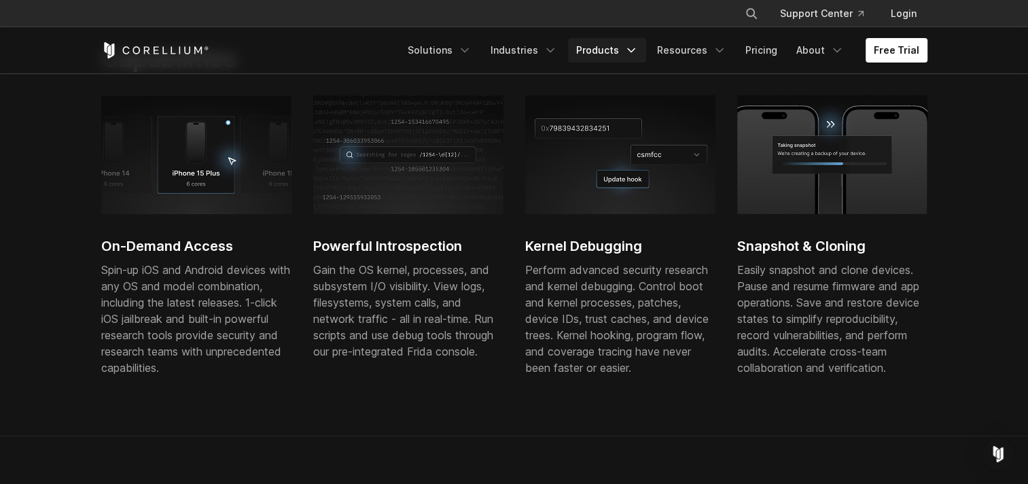
click at [602, 47] on link "Products" at bounding box center [607, 50] width 78 height 24
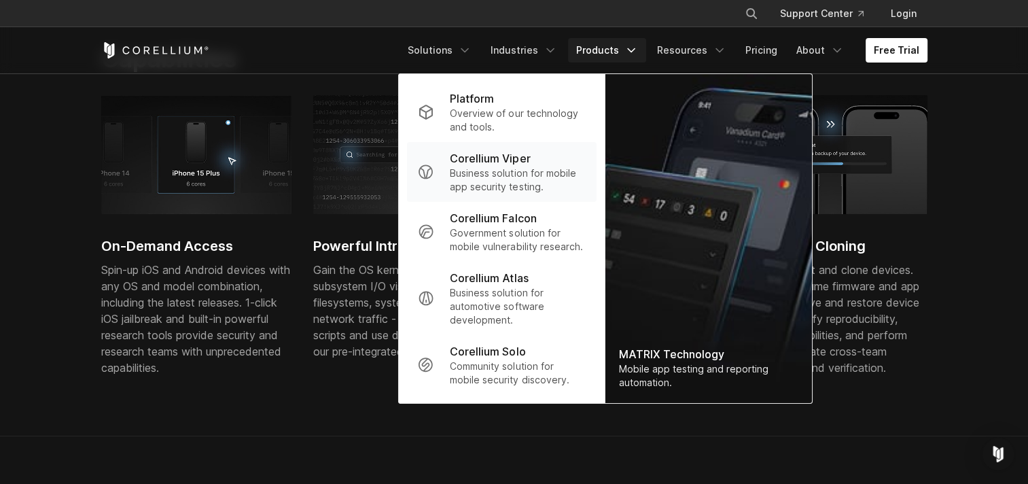
click at [516, 159] on p "Corellium Viper" at bounding box center [490, 158] width 80 height 16
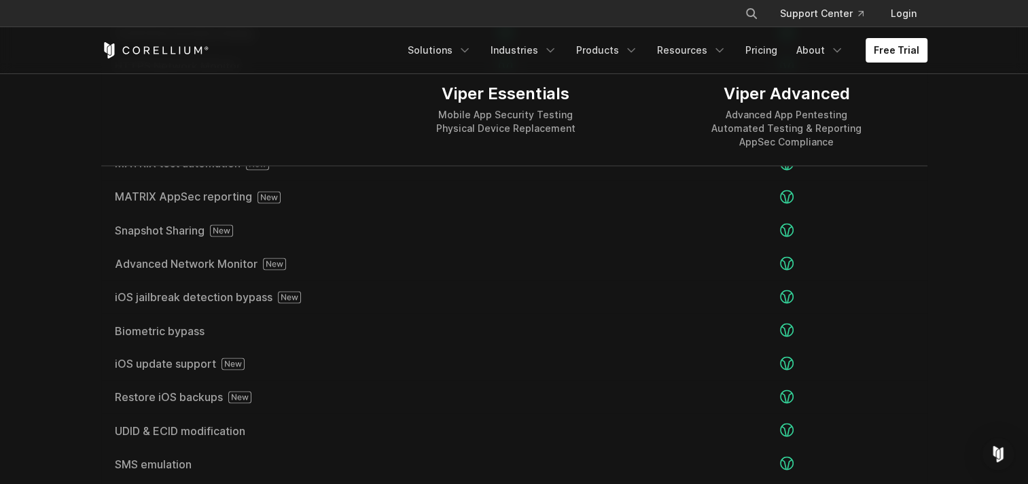
scroll to position [2353, 0]
click at [604, 53] on link "Products" at bounding box center [607, 50] width 78 height 24
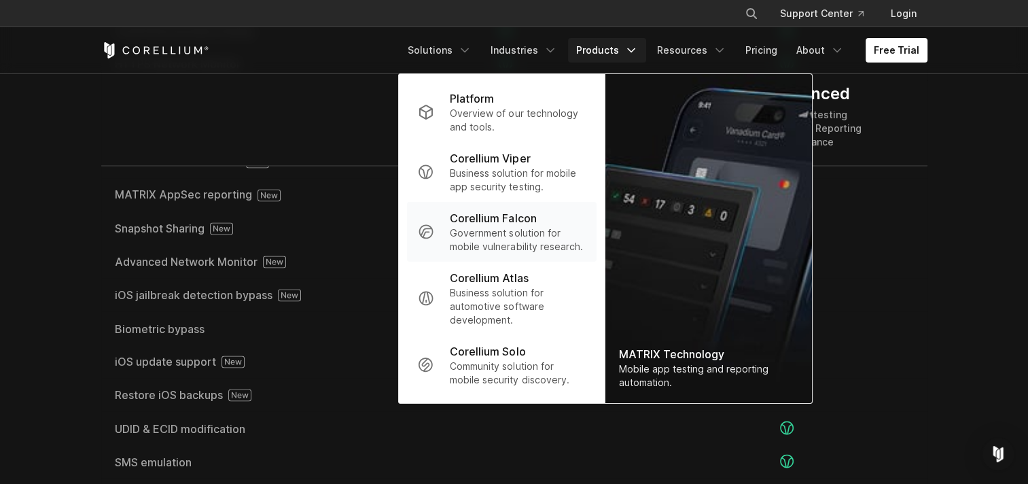
click at [525, 233] on p "Government solution for mobile vulnerability research." at bounding box center [517, 239] width 135 height 27
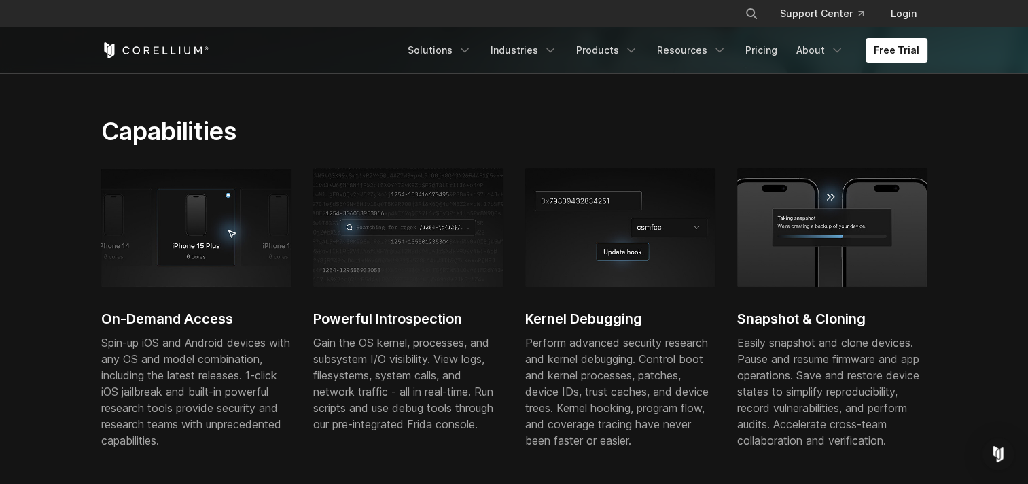
scroll to position [408, 0]
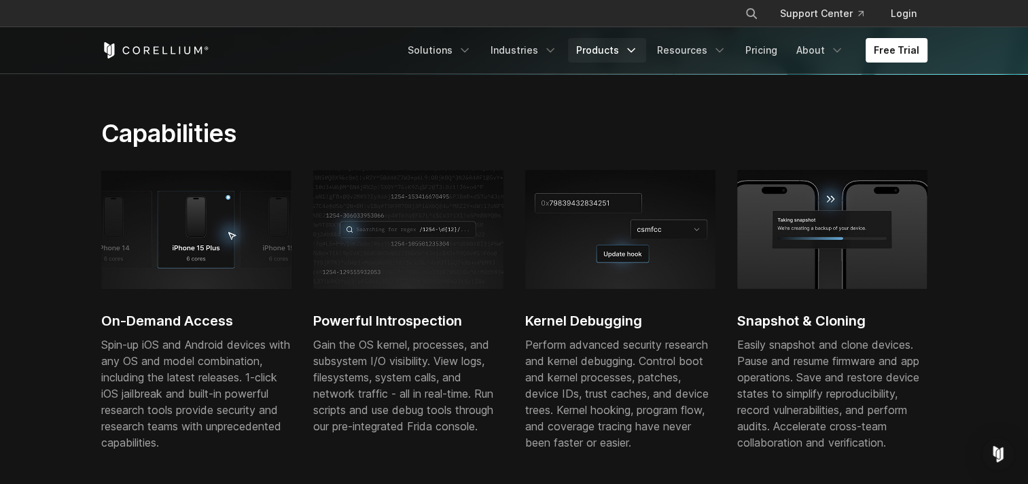
click at [609, 54] on link "Products" at bounding box center [607, 50] width 78 height 24
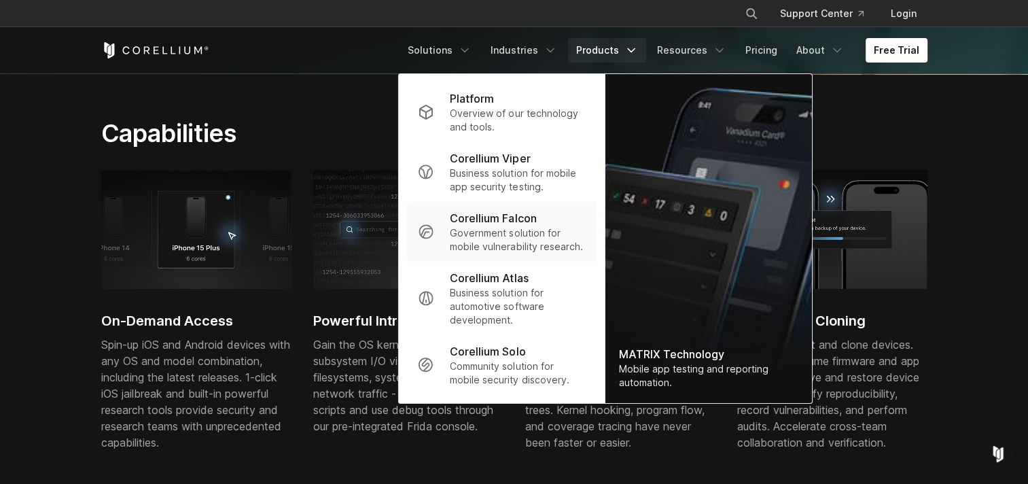
click at [504, 245] on p "Government solution for mobile vulnerability research." at bounding box center [517, 239] width 135 height 27
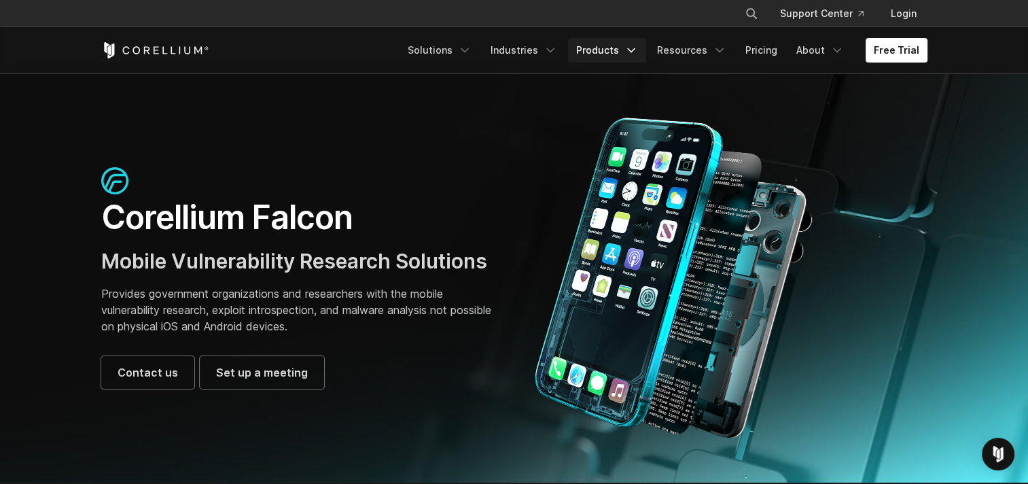
click at [601, 44] on link "Products" at bounding box center [607, 50] width 78 height 24
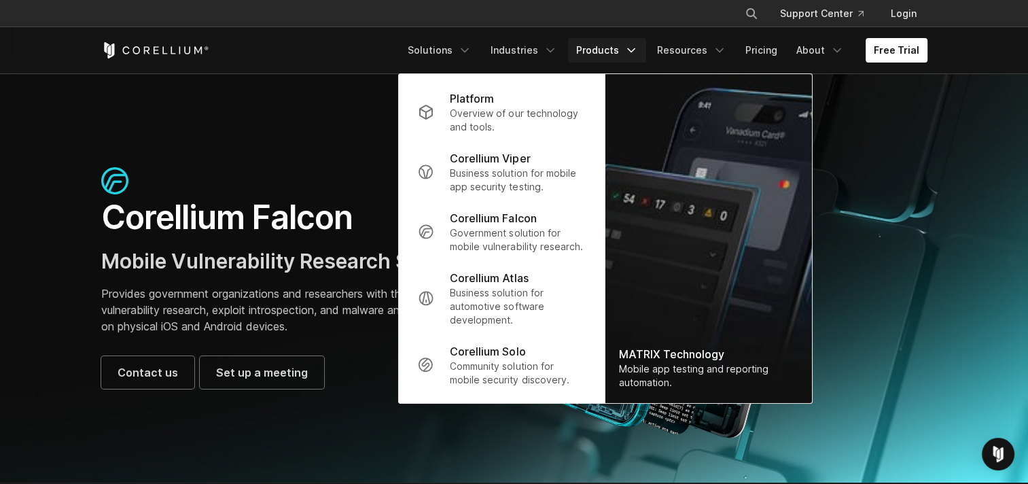
click at [601, 44] on link "Products" at bounding box center [607, 50] width 78 height 24
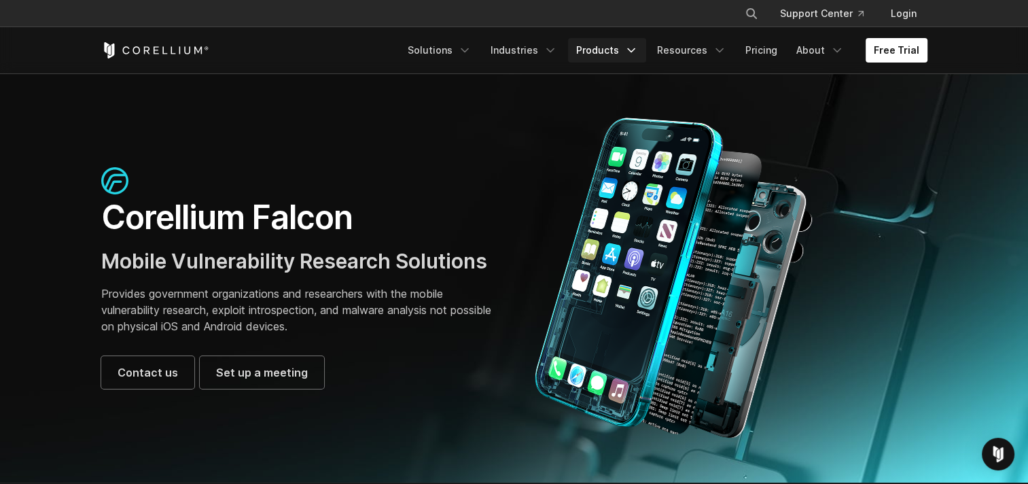
click at [601, 44] on link "Products" at bounding box center [607, 50] width 78 height 24
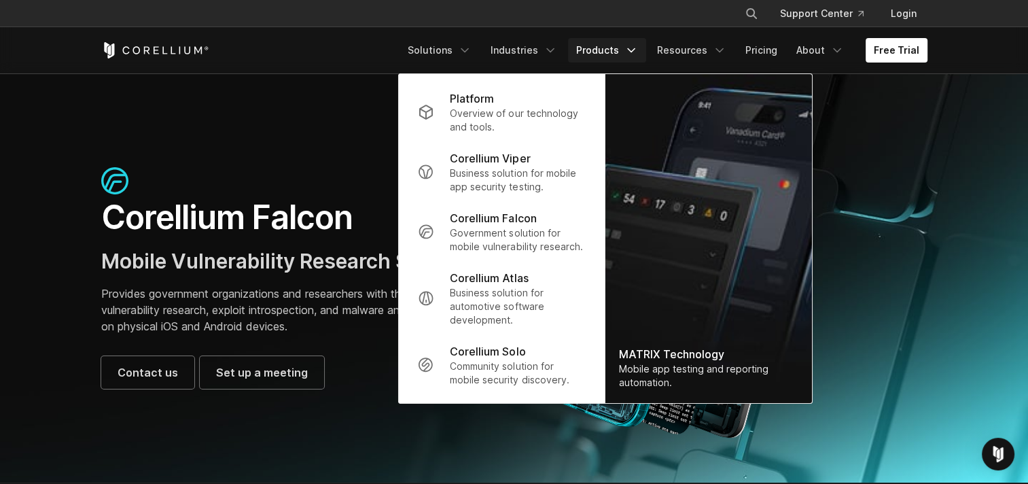
click at [601, 44] on link "Products" at bounding box center [607, 50] width 78 height 24
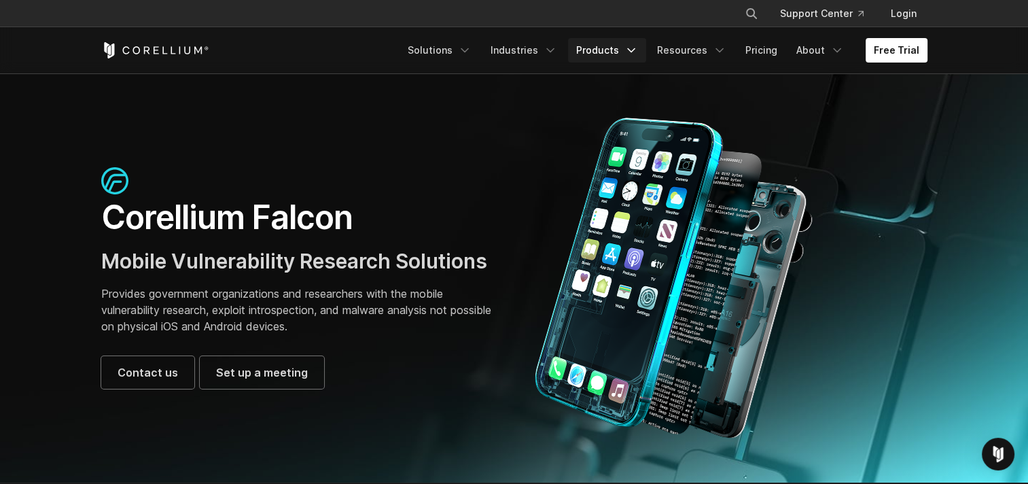
click at [636, 45] on icon "Navigation Menu" at bounding box center [632, 50] width 14 height 14
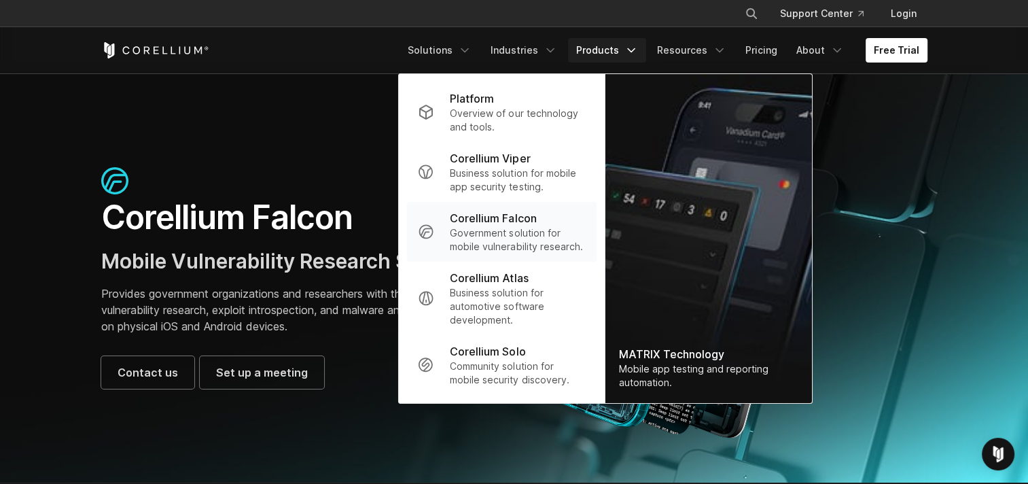
click at [496, 226] on p "Government solution for mobile vulnerability research." at bounding box center [517, 239] width 135 height 27
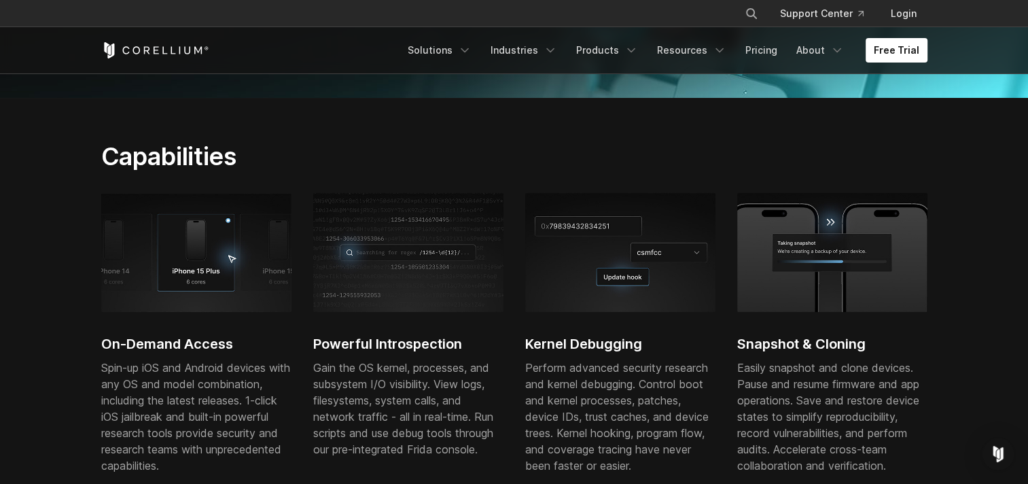
scroll to position [386, 0]
